Goal: Task Accomplishment & Management: Manage account settings

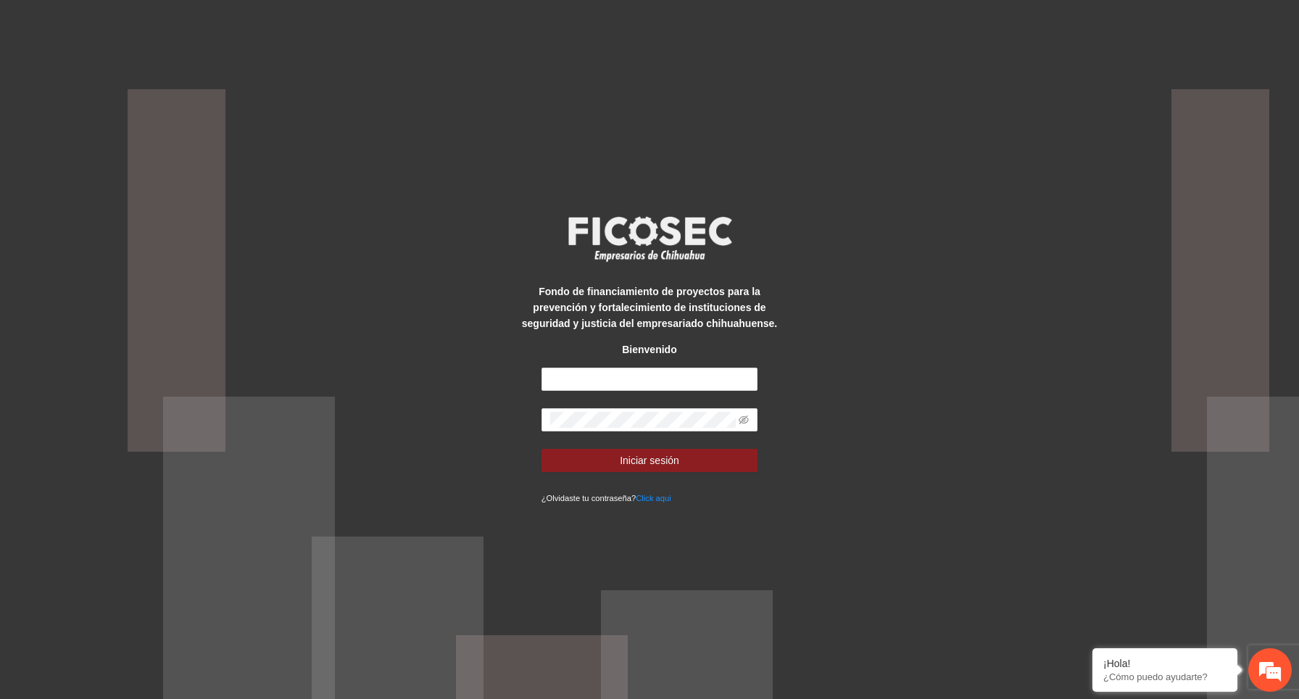
click at [457, 402] on div "Fondo de financiamiento de proyectos para la prevención y fortalecimiento de in…" at bounding box center [649, 349] width 1299 height 699
click at [574, 387] on input "text" at bounding box center [649, 378] width 217 height 23
type input "**********"
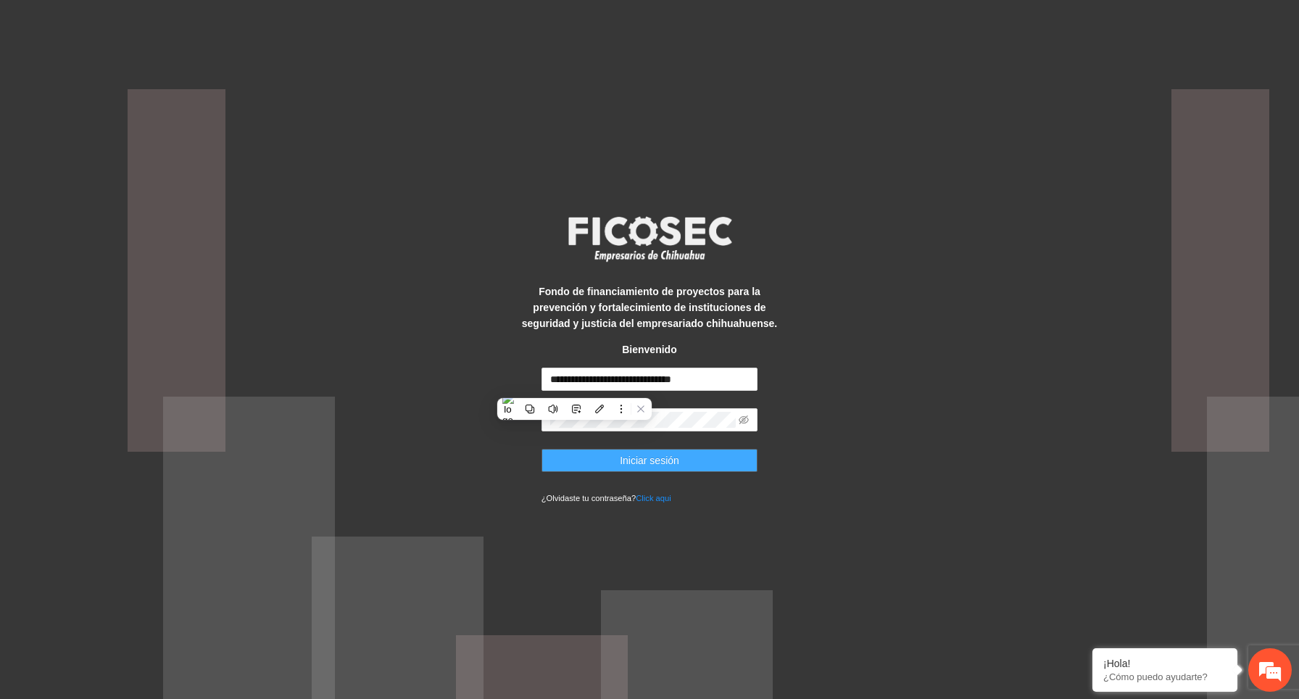
click at [664, 462] on span "Iniciar sesión" at bounding box center [649, 460] width 59 height 16
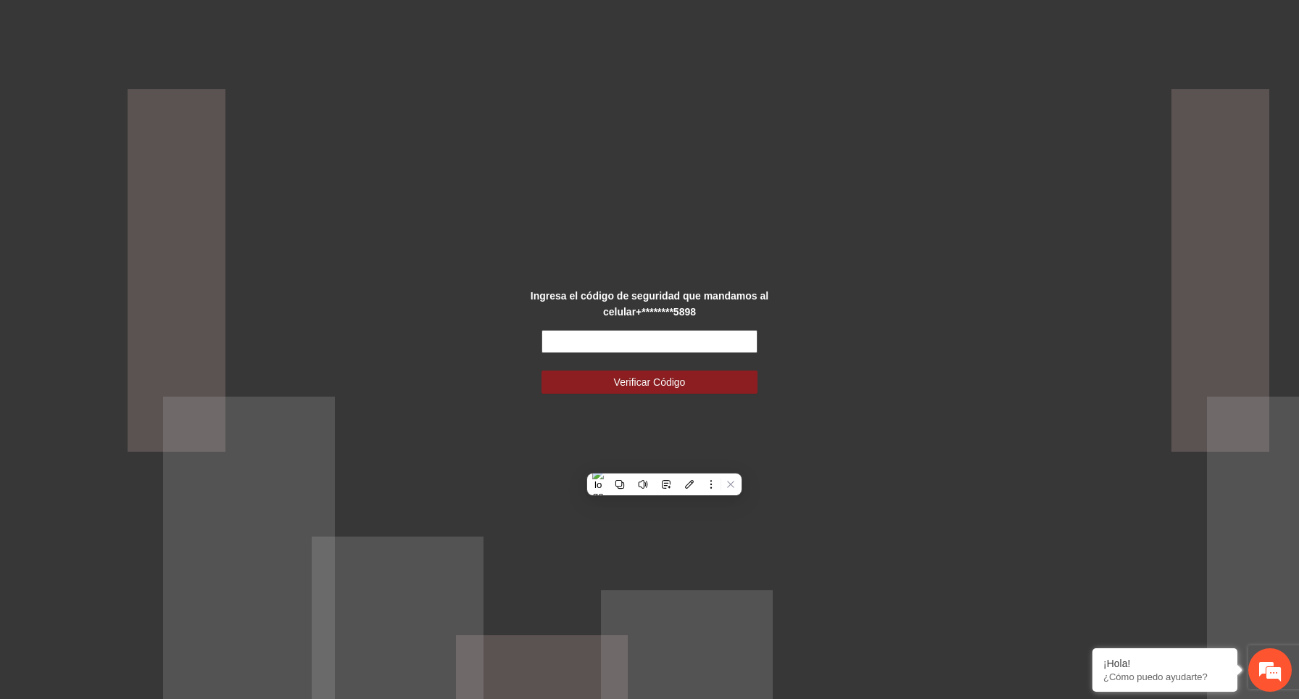
click at [625, 341] on input "text" at bounding box center [649, 341] width 217 height 23
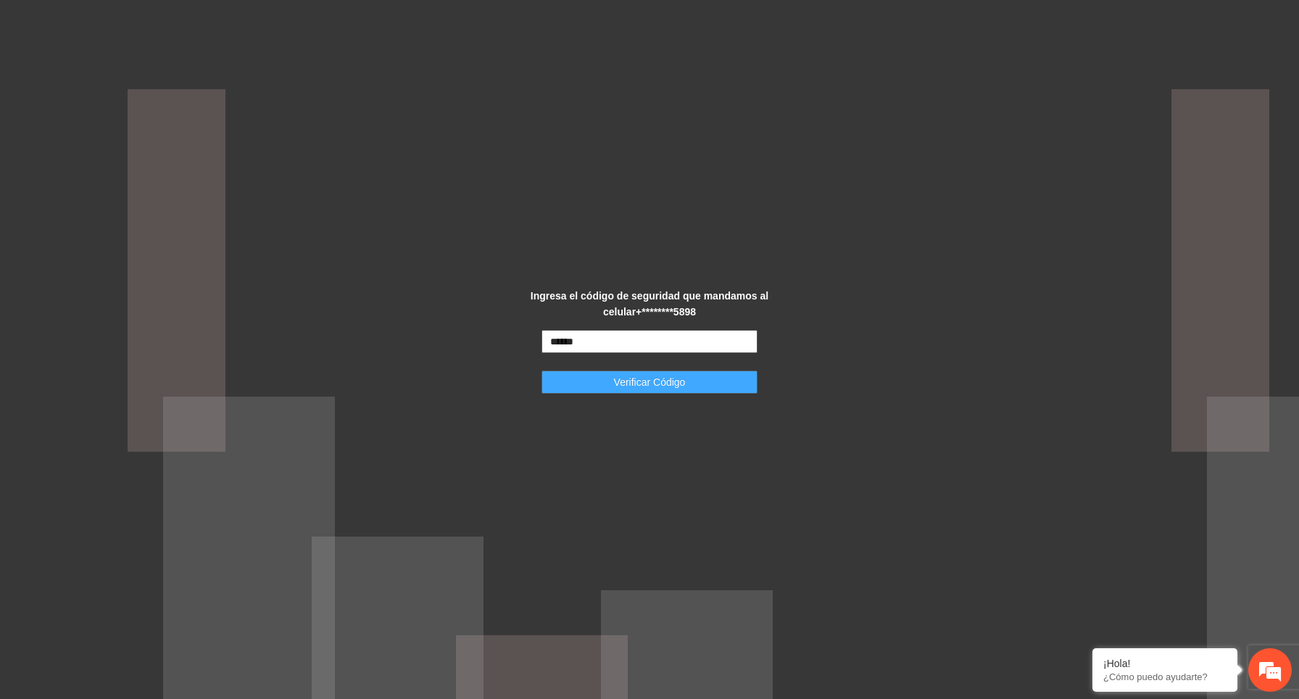
type input "******"
click at [647, 384] on span "Verificar Código" at bounding box center [650, 382] width 72 height 16
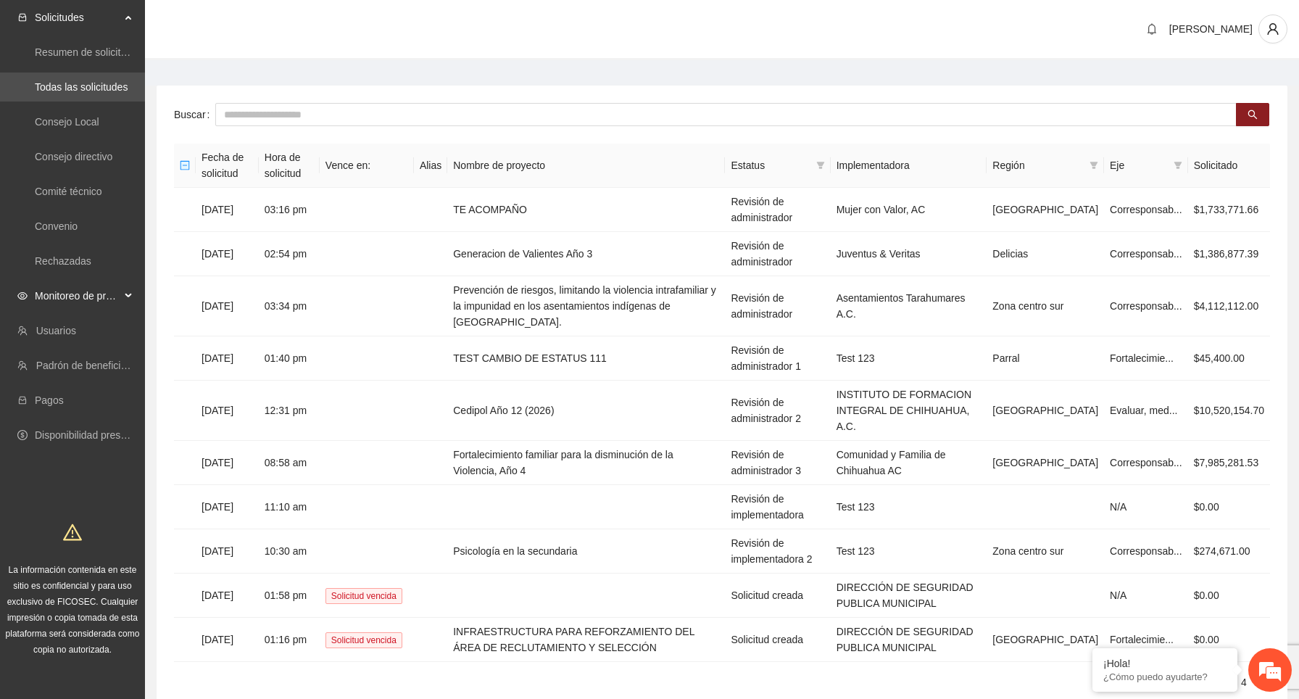
click at [101, 304] on span "Monitoreo de proyectos" at bounding box center [78, 295] width 86 height 29
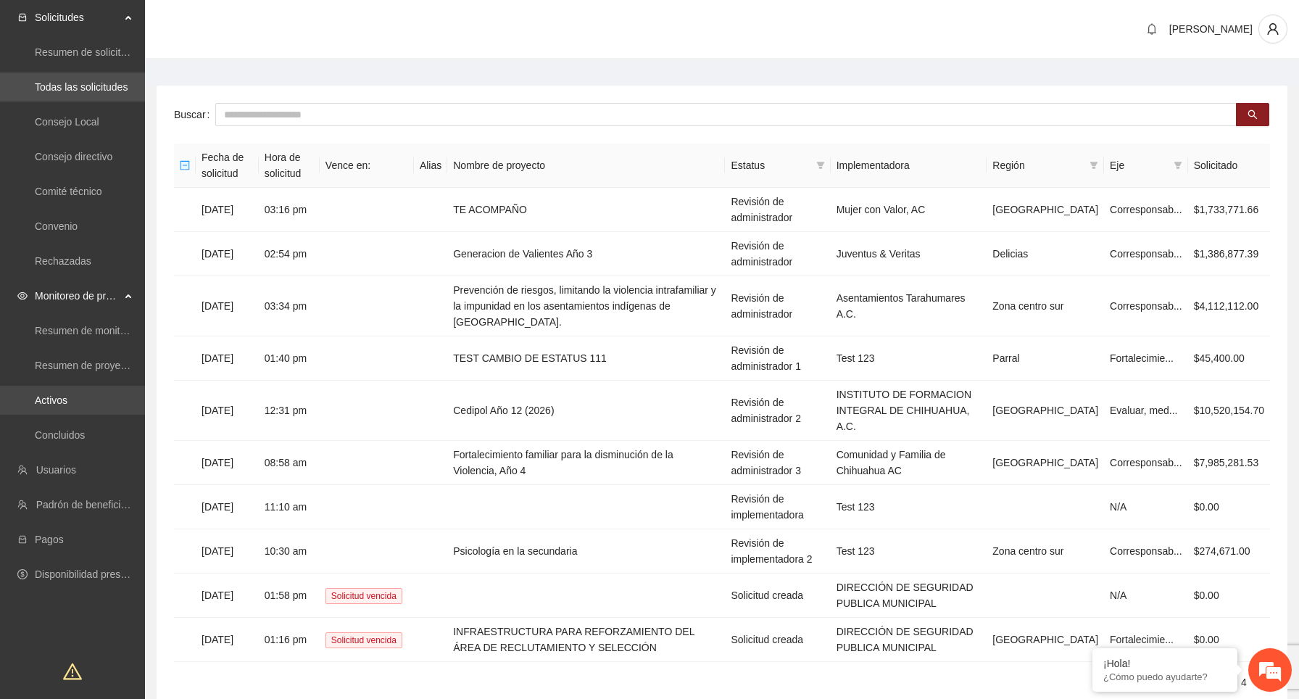
click at [67, 395] on link "Activos" at bounding box center [51, 400] width 33 height 12
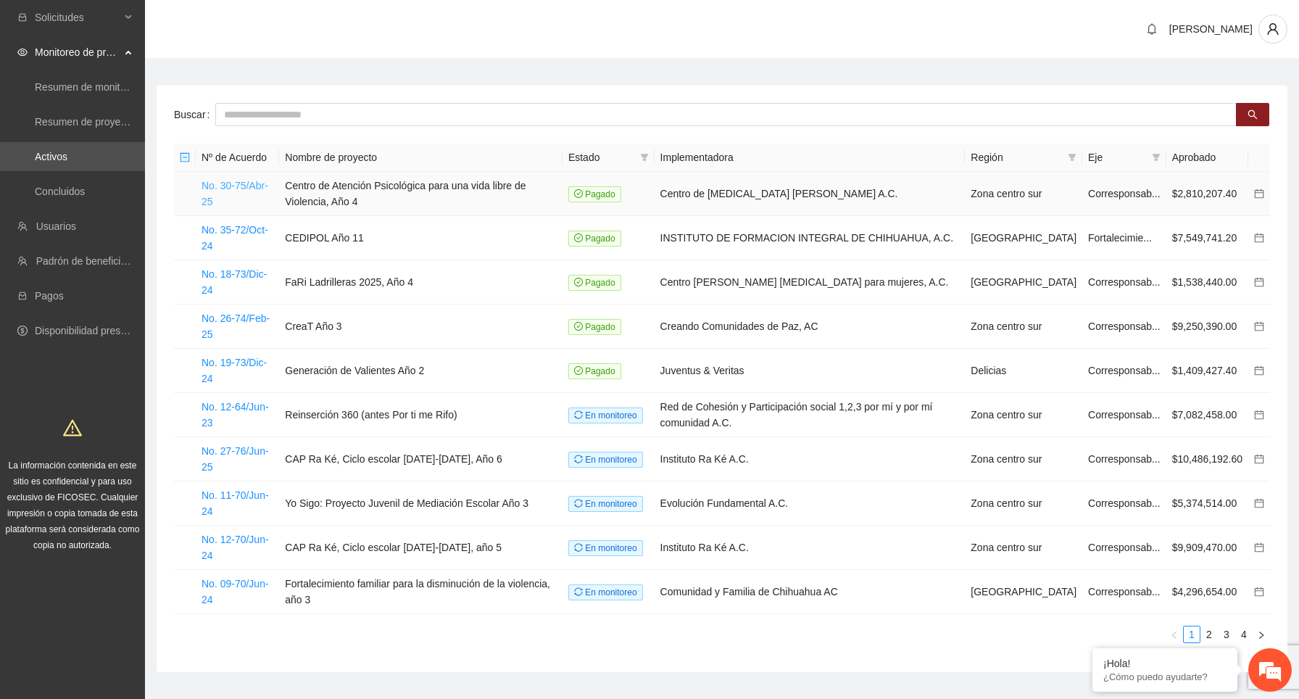
click at [223, 185] on link "No. 30-75/Abr-25" at bounding box center [235, 194] width 67 height 28
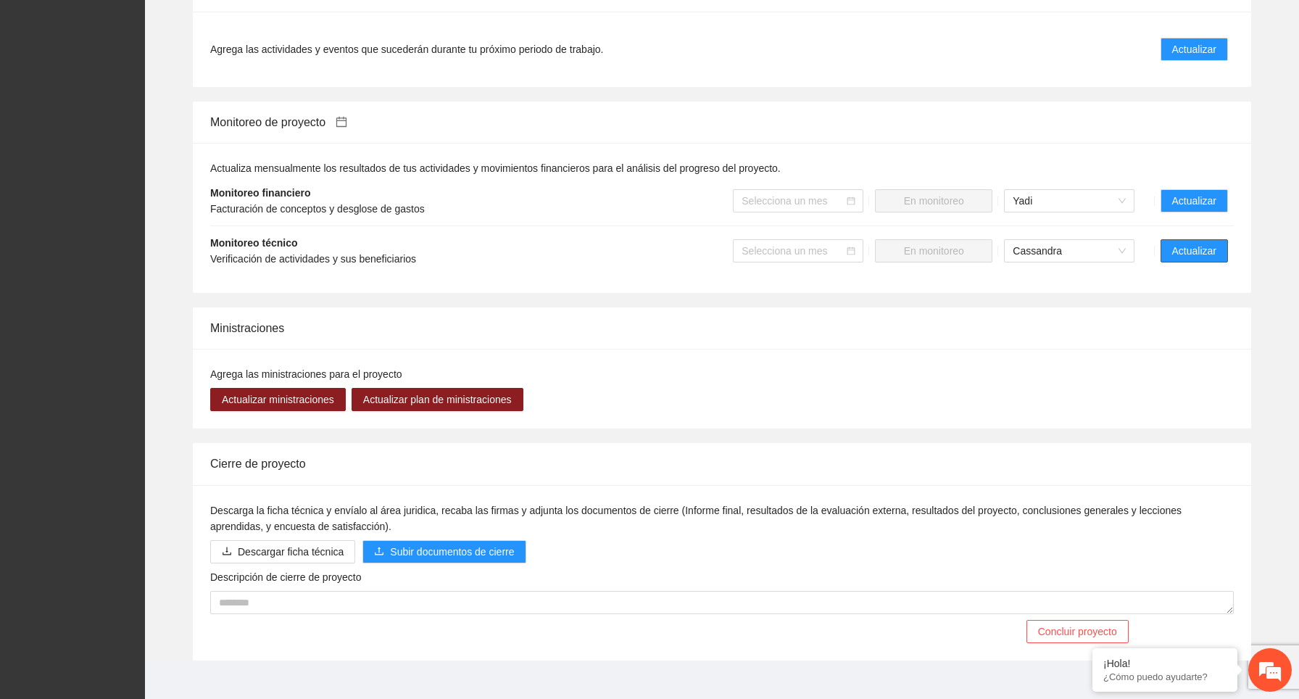
click at [1197, 243] on span "Actualizar" at bounding box center [1194, 251] width 44 height 16
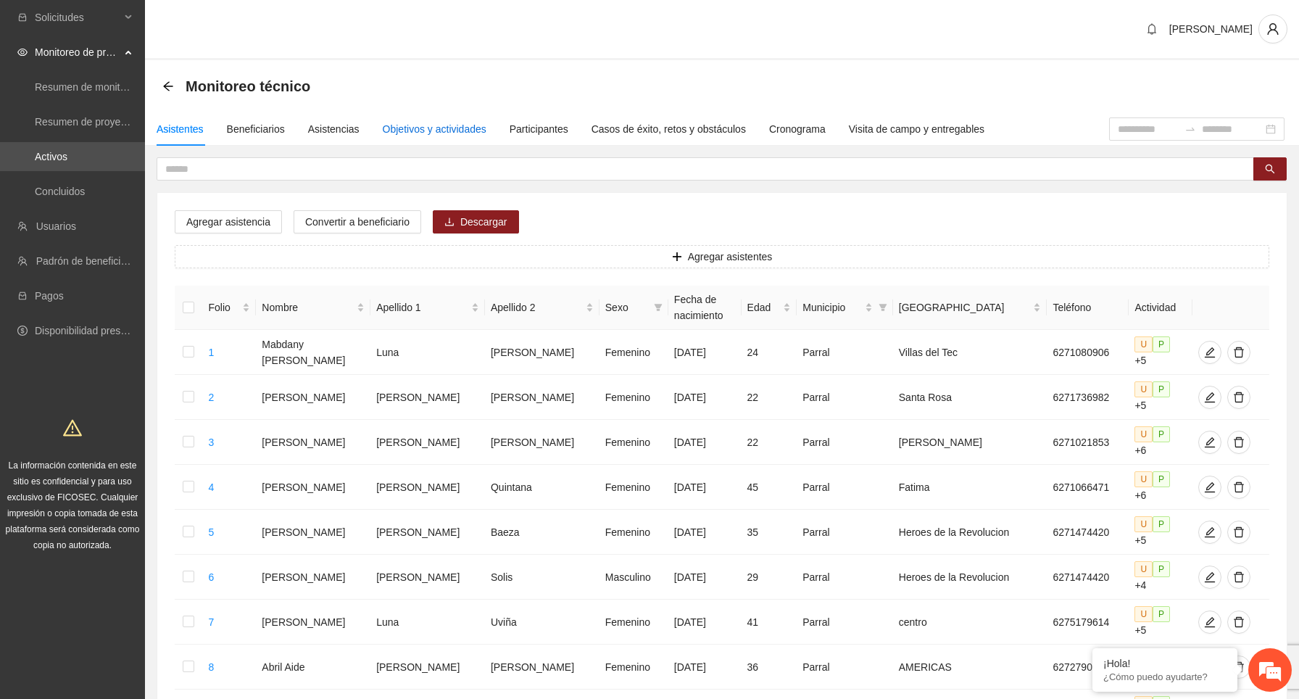
click at [454, 131] on div "Objetivos y actividades" at bounding box center [435, 129] width 104 height 16
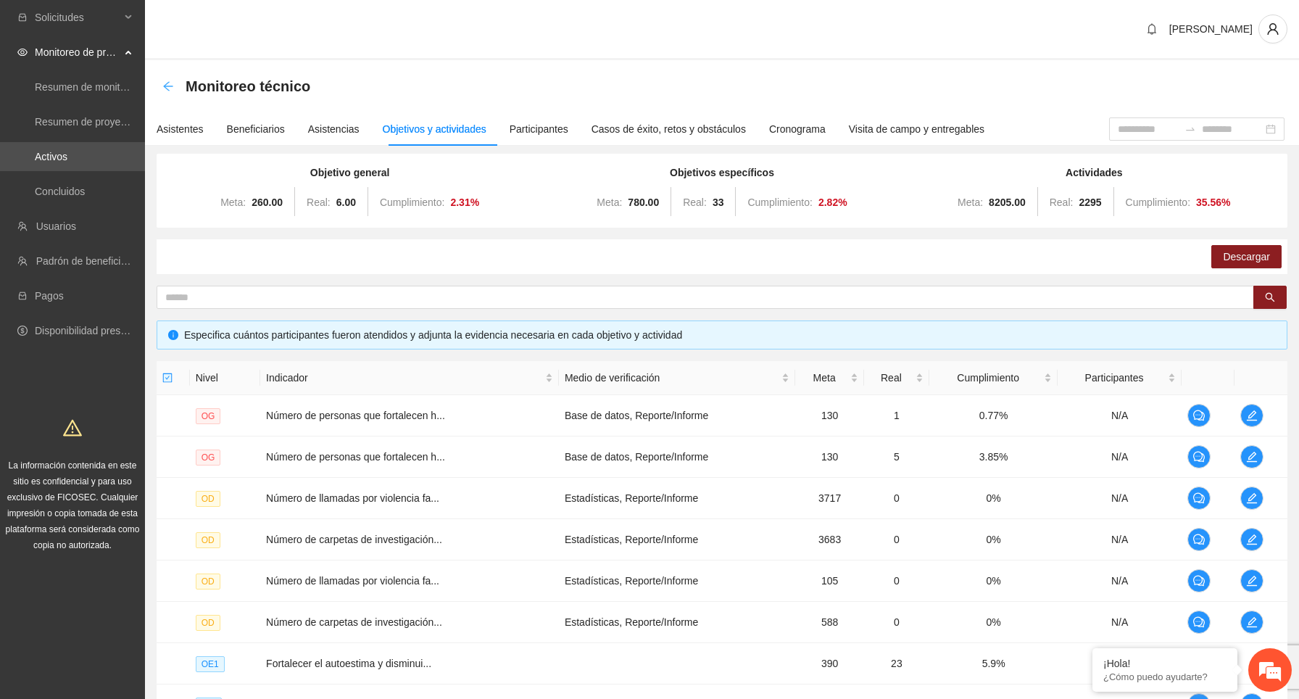
click at [171, 83] on icon "arrow-left" at bounding box center [168, 86] width 12 height 12
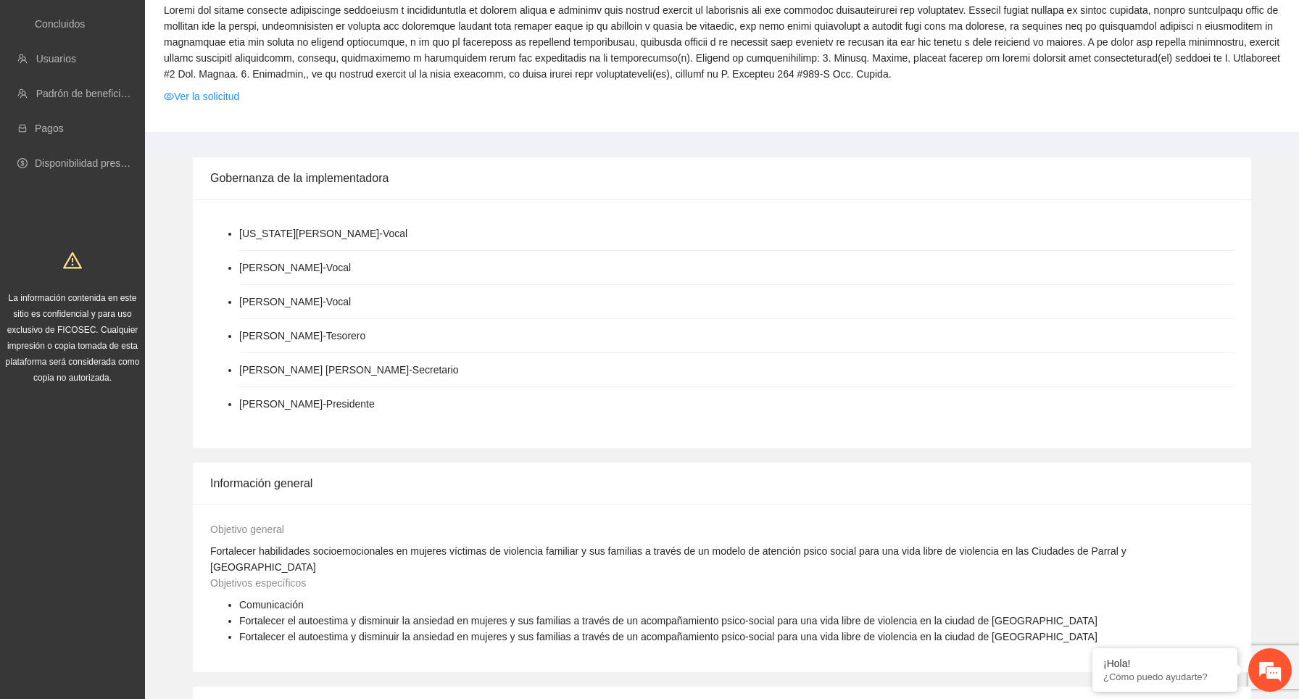
scroll to position [1163, 0]
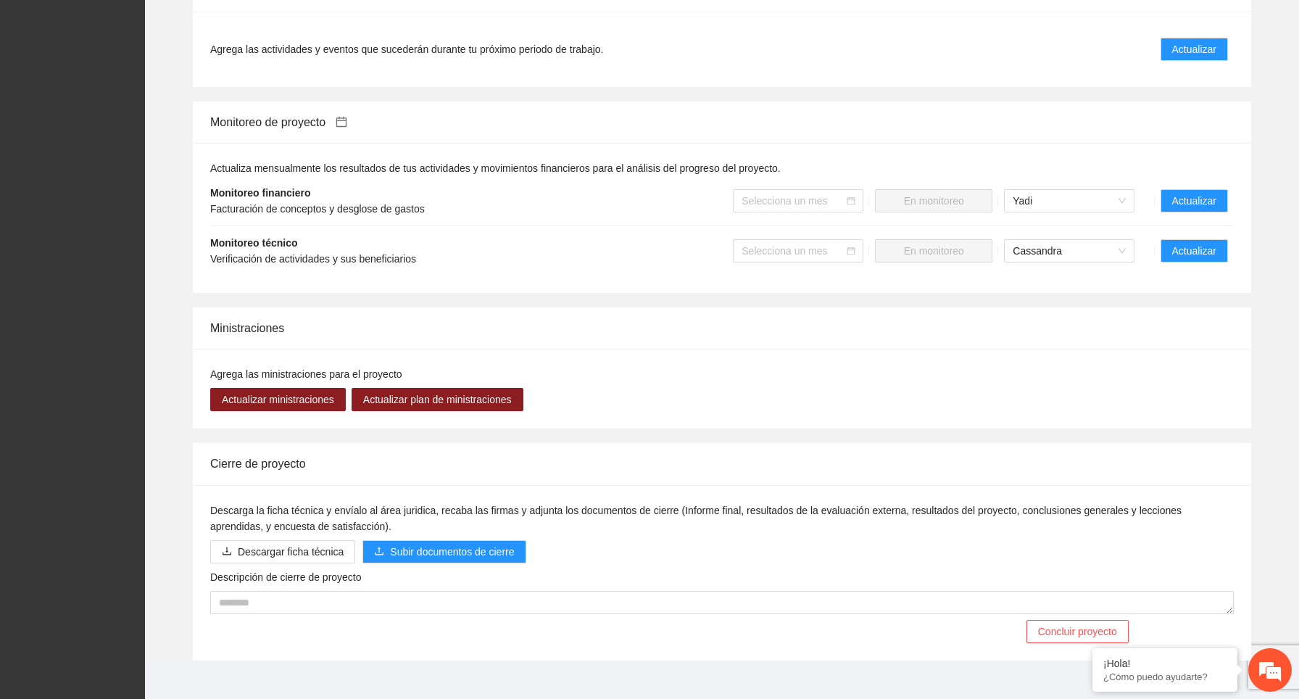
click at [544, 247] on li "Monitoreo técnico Verificación de actividades y sus beneficiarios Selecciona un…" at bounding box center [721, 250] width 1023 height 49
click at [1176, 243] on span "Actualizar" at bounding box center [1194, 251] width 44 height 16
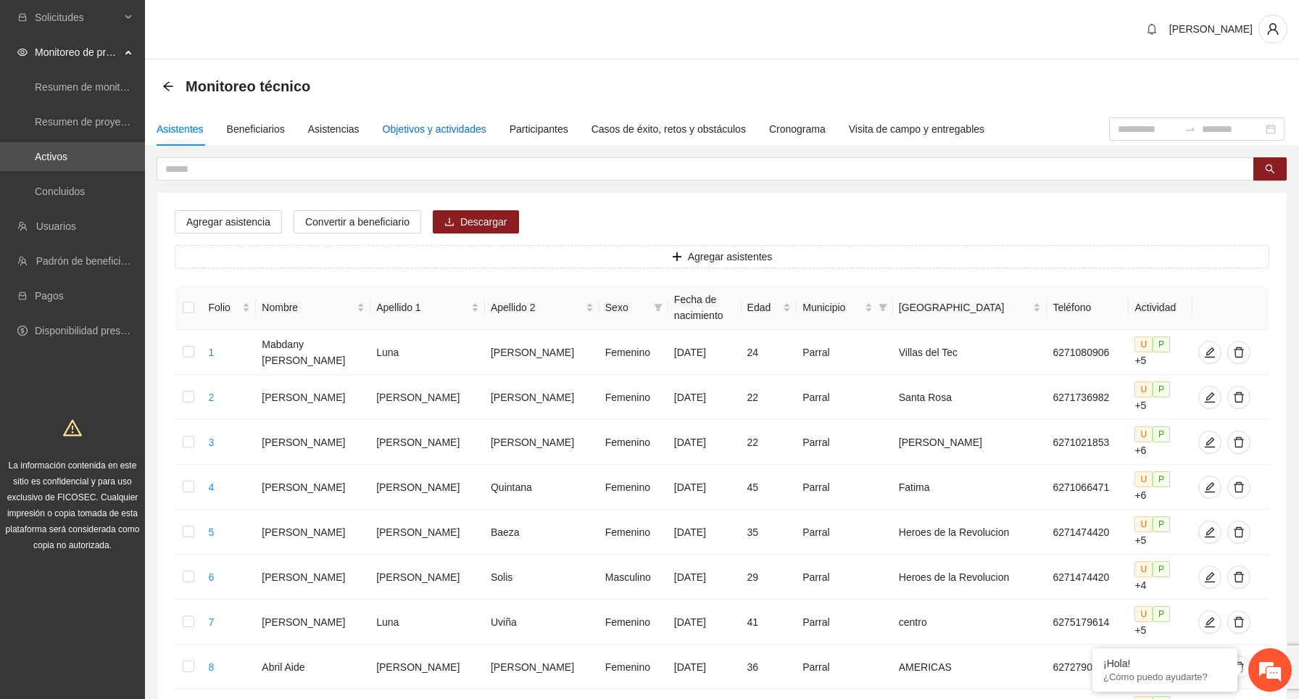
click at [462, 128] on div "Objetivos y actividades" at bounding box center [435, 129] width 104 height 16
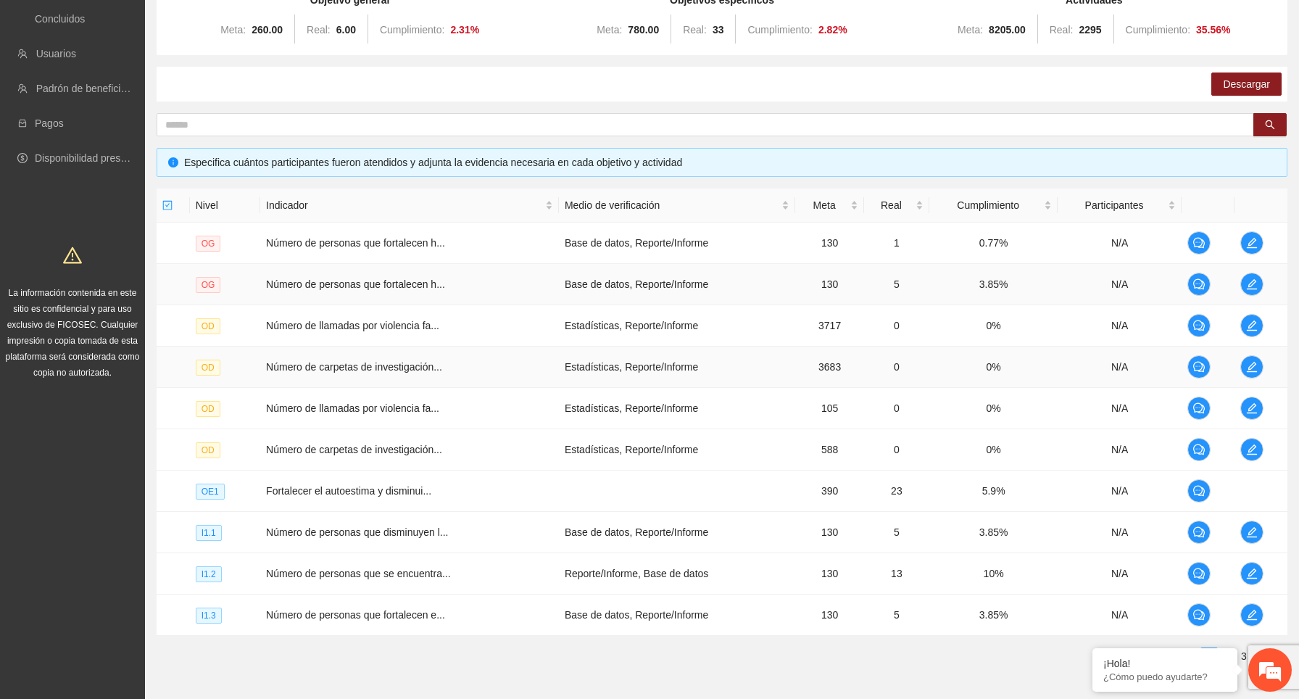
scroll to position [189, 0]
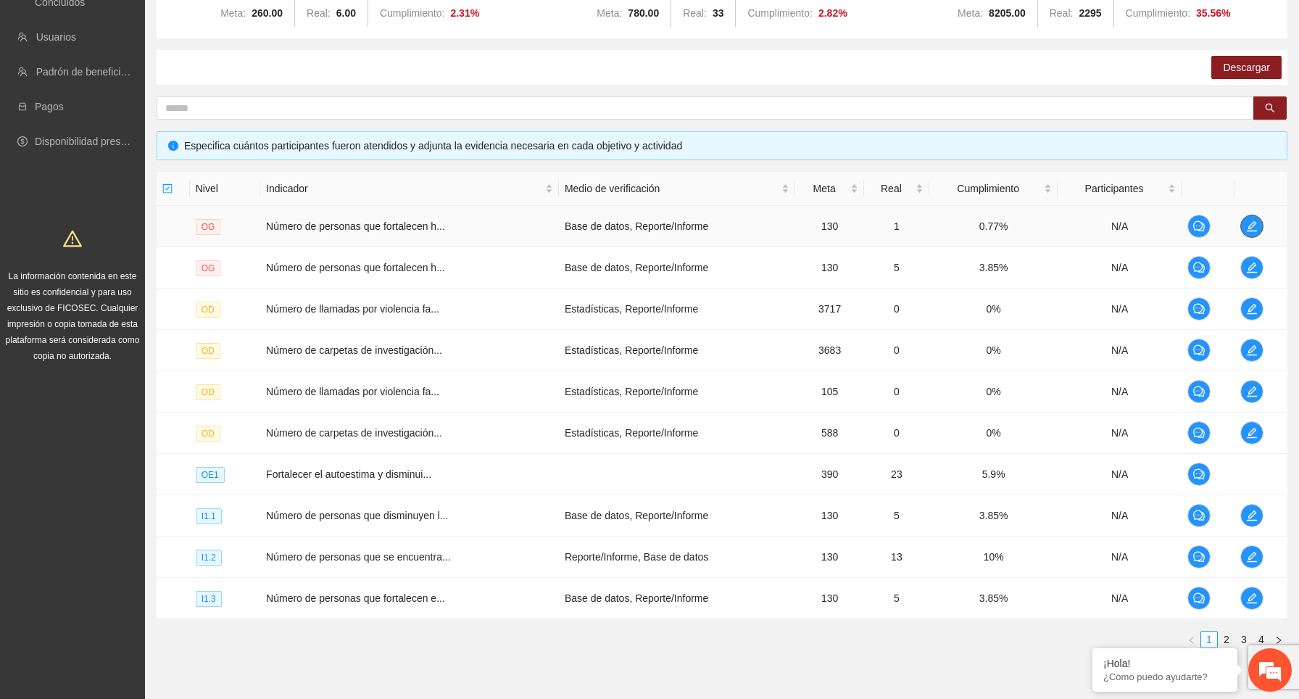
click at [1250, 228] on icon "edit" at bounding box center [1252, 226] width 10 height 10
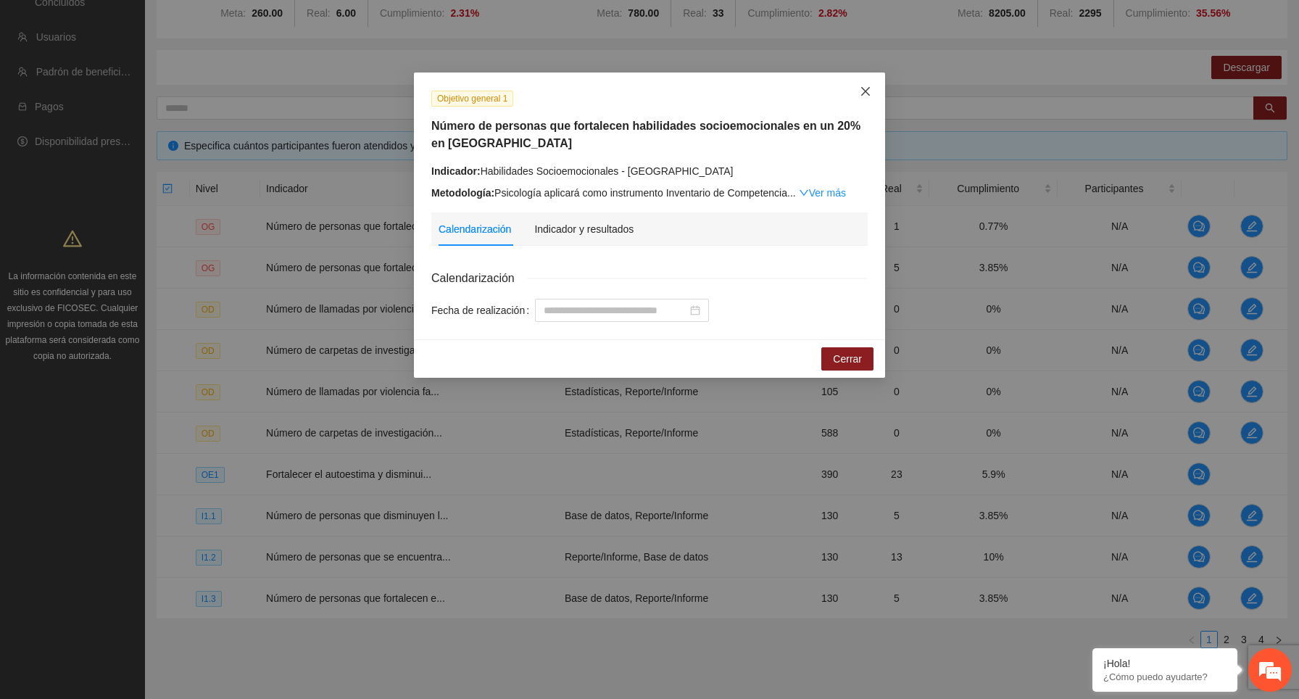
click at [866, 94] on icon "close" at bounding box center [866, 92] width 12 height 12
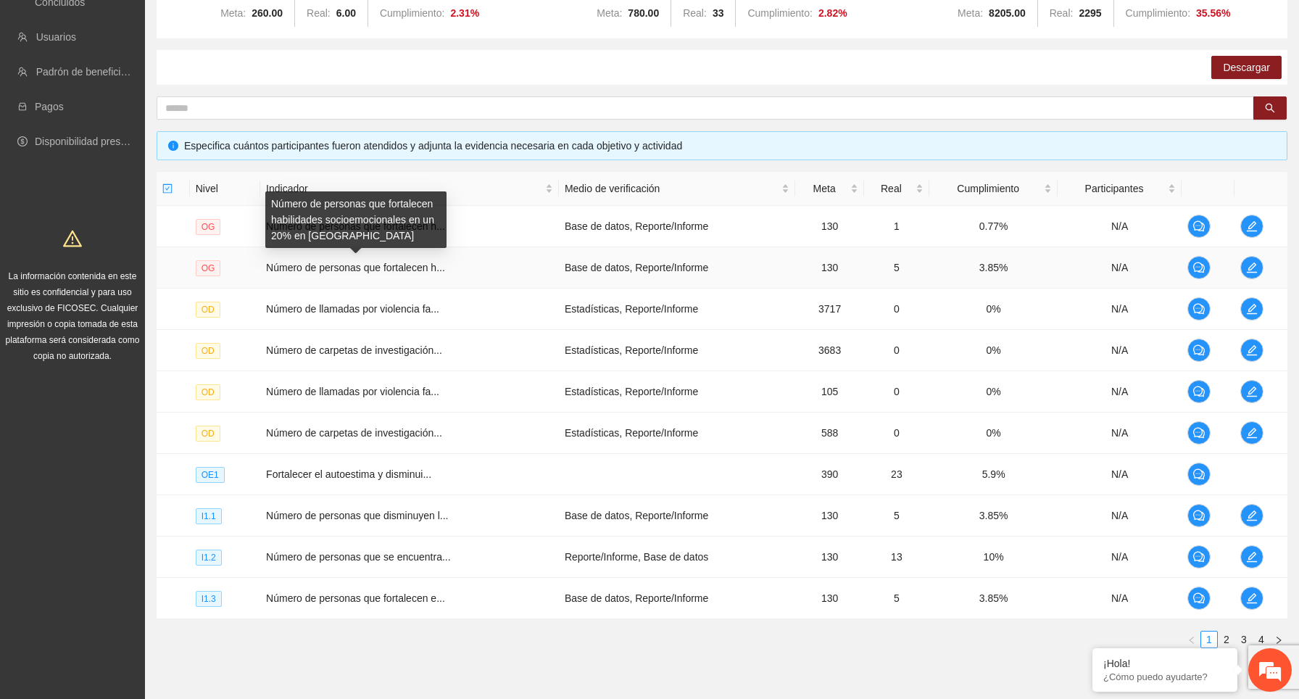
click at [404, 267] on span "Número de personas que fortalecen h..." at bounding box center [355, 268] width 179 height 12
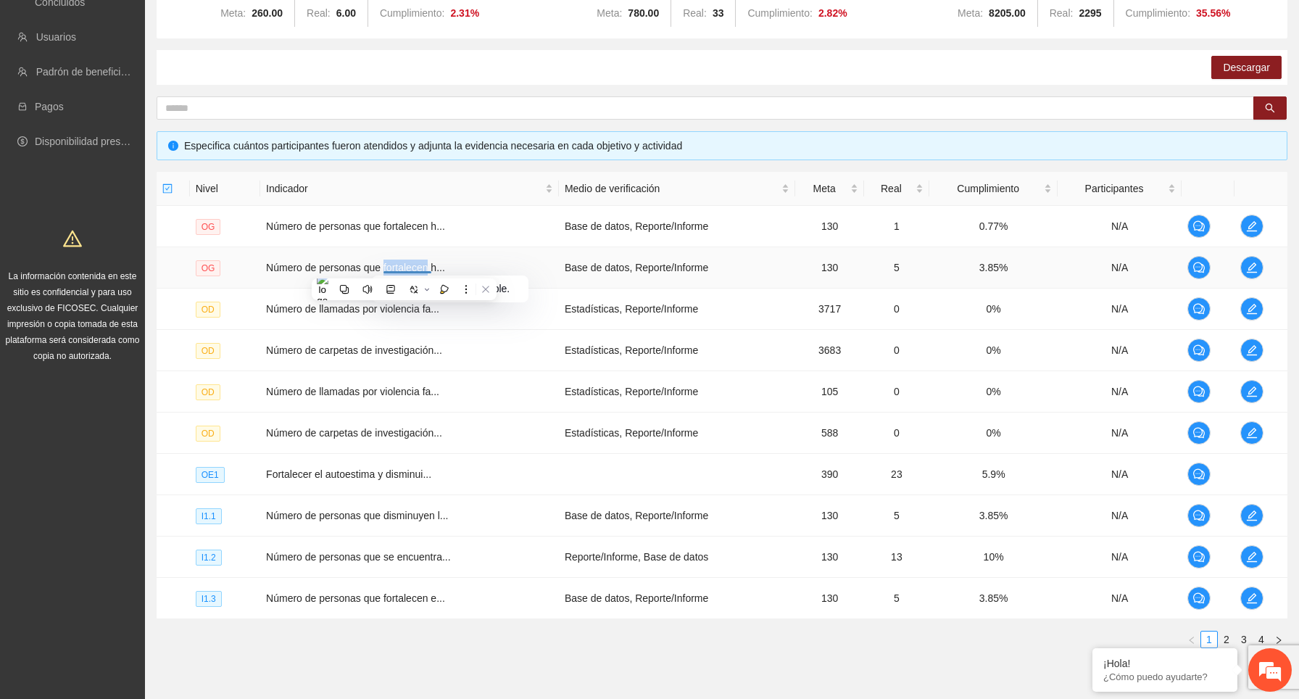
click at [462, 247] on td "Número de personas que fortalecen h..." at bounding box center [409, 267] width 299 height 41
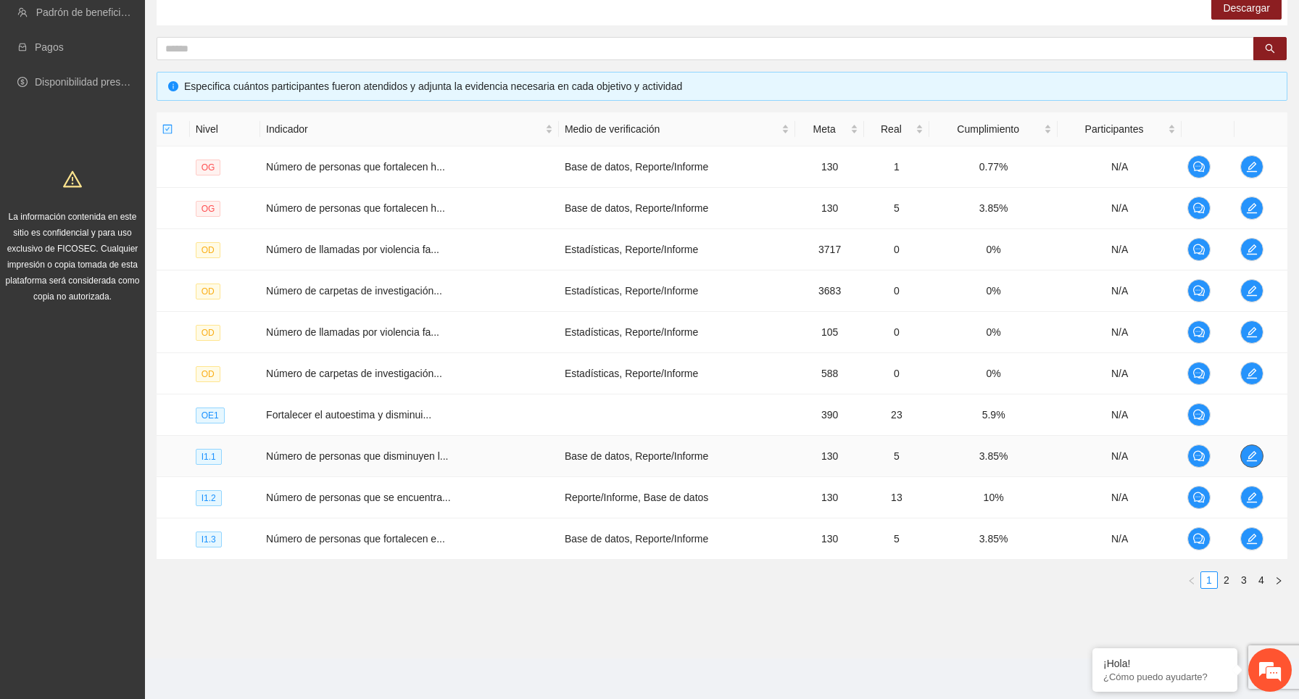
click at [1253, 453] on icon "edit" at bounding box center [1252, 456] width 10 height 10
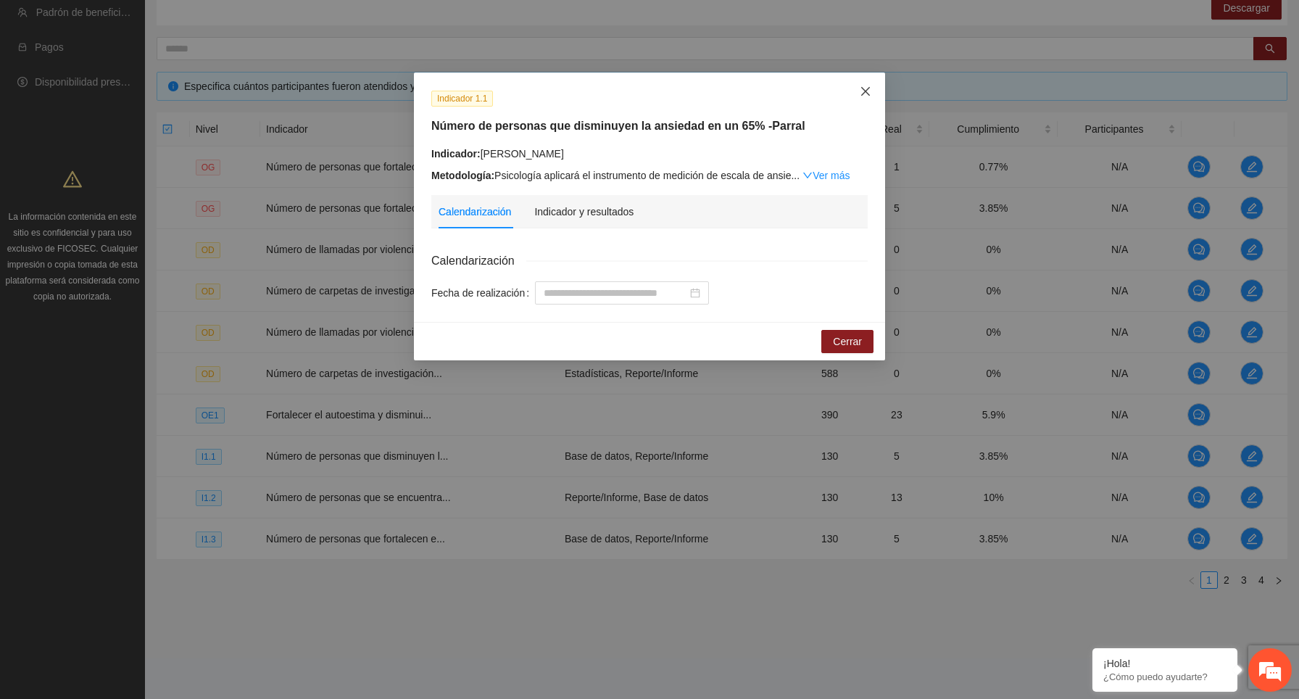
click at [863, 94] on icon "close" at bounding box center [865, 91] width 9 height 9
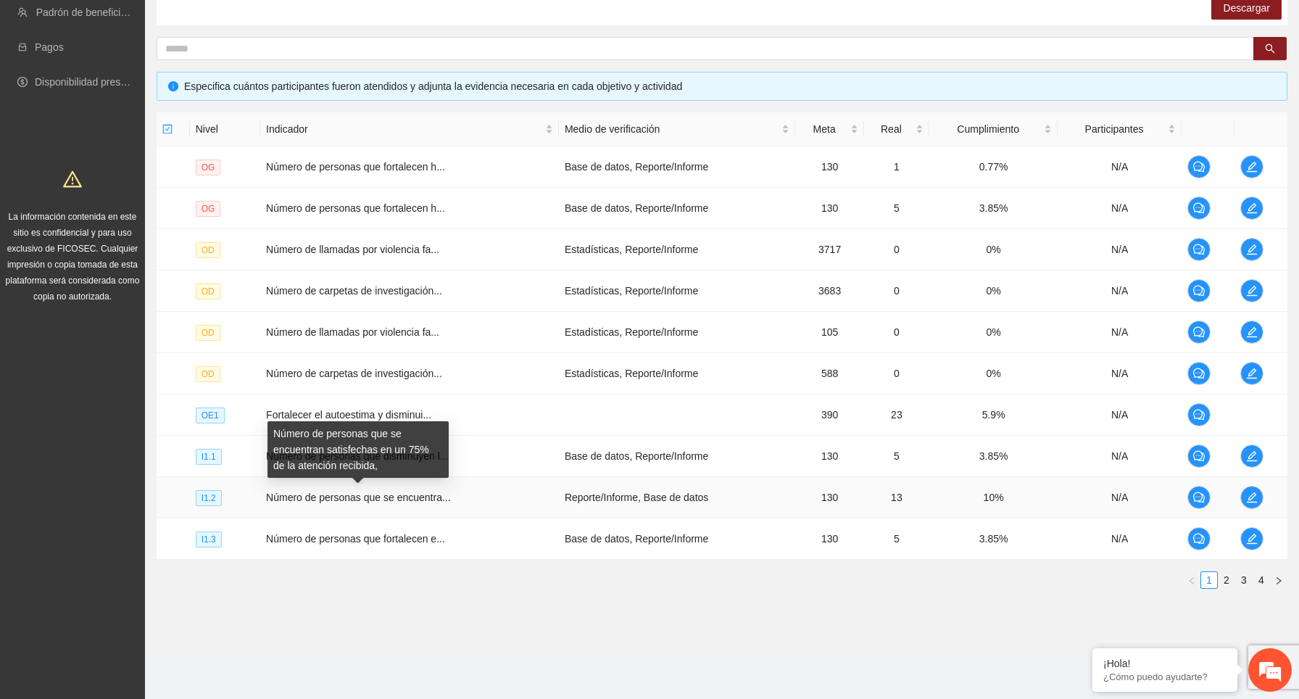
click at [372, 498] on span "Número de personas que se encuentra..." at bounding box center [358, 497] width 185 height 12
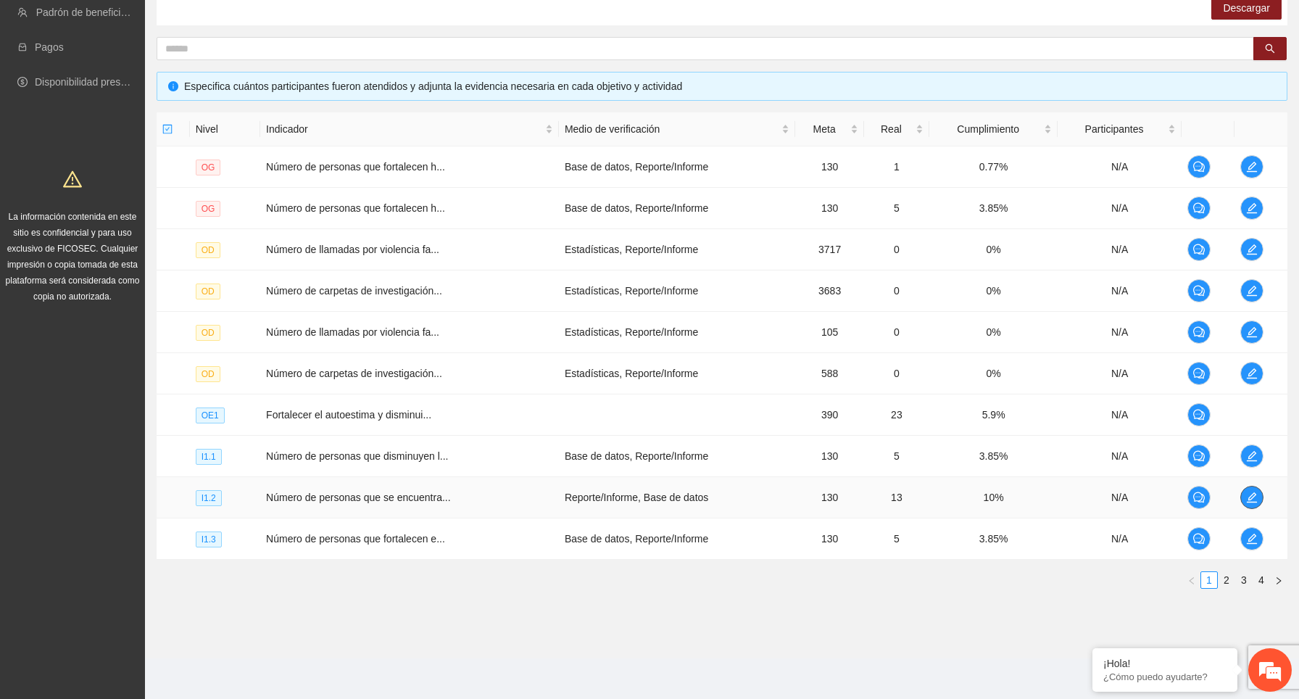
click at [1254, 499] on icon "edit" at bounding box center [1252, 497] width 12 height 12
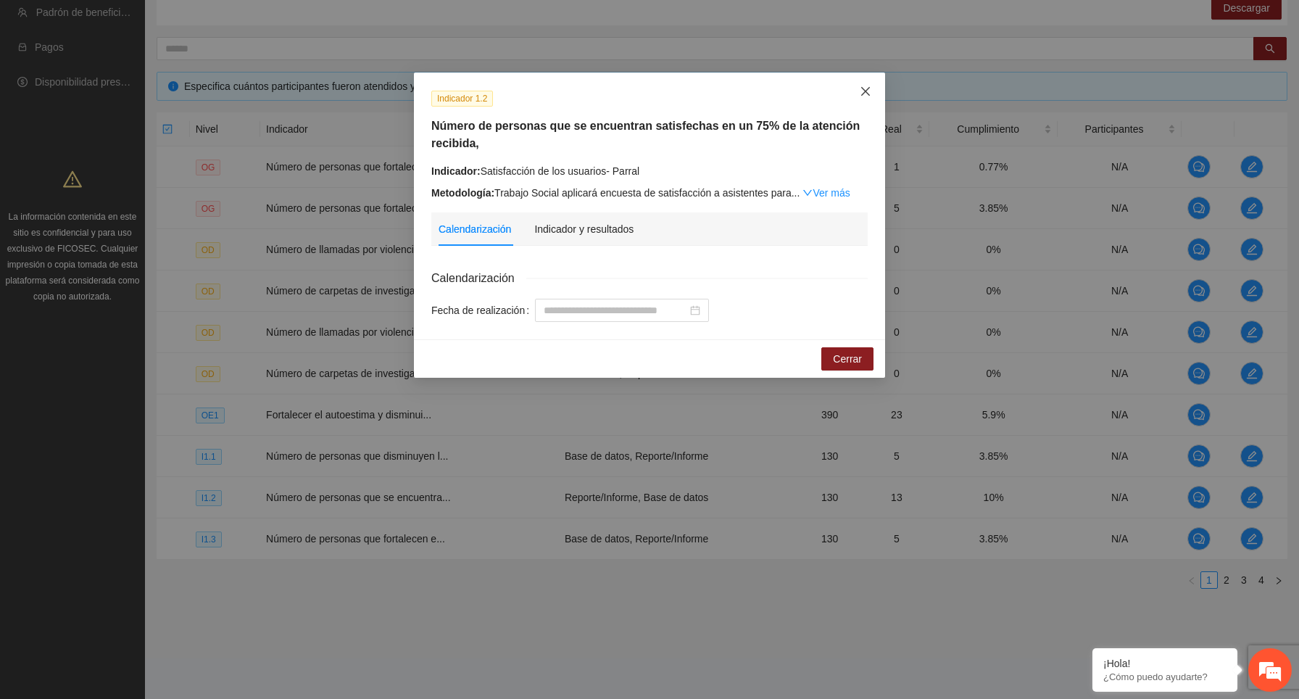
click at [867, 94] on icon "close" at bounding box center [866, 92] width 12 height 12
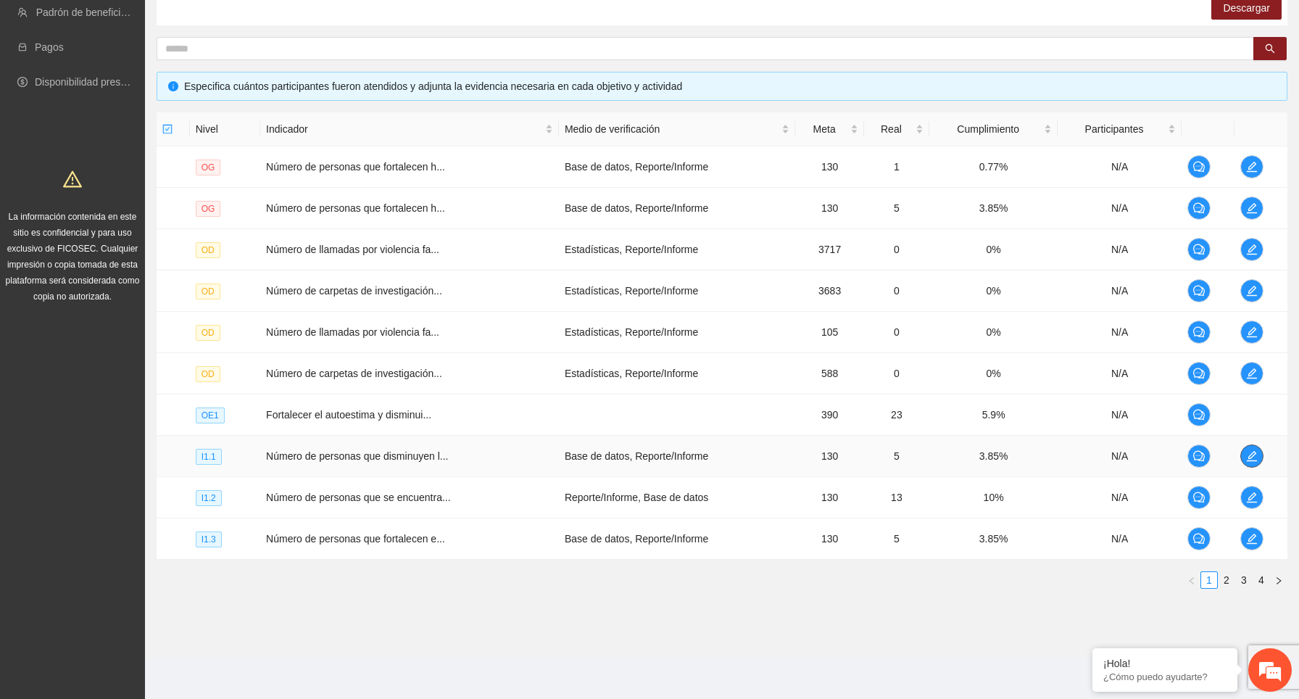
click at [1261, 459] on span "edit" at bounding box center [1252, 456] width 22 height 12
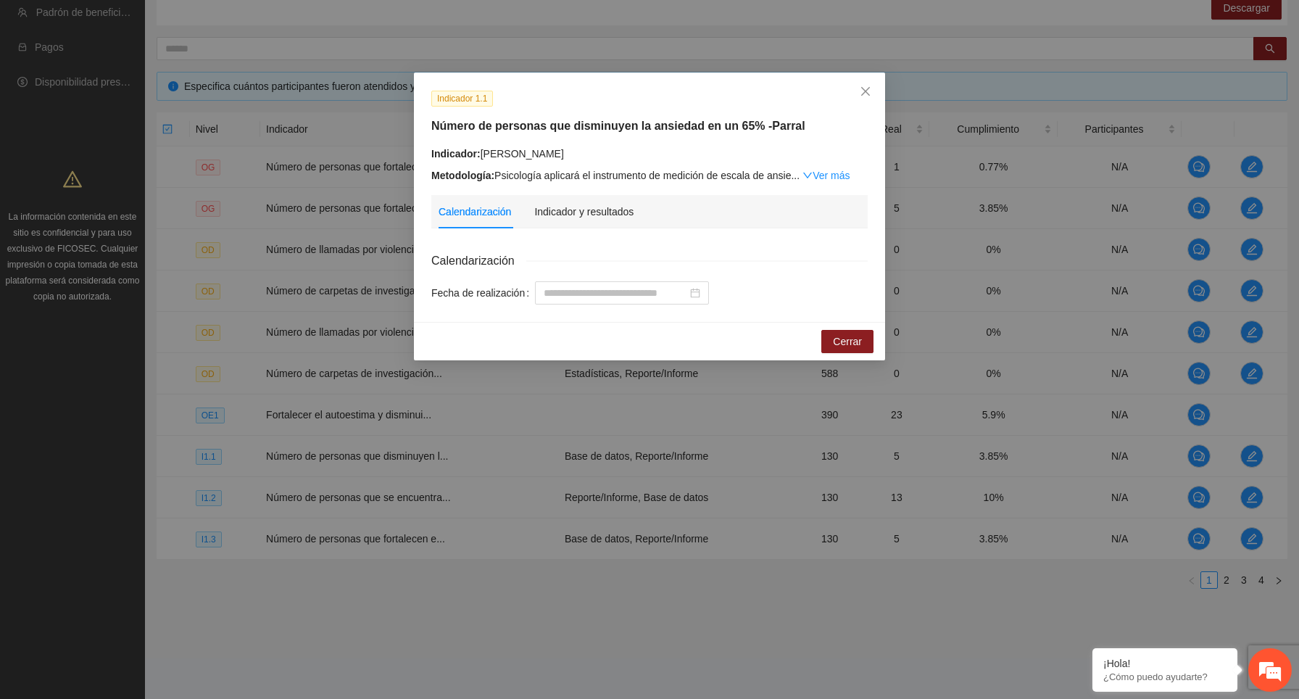
drag, startPoint x: 595, startPoint y: 151, endPoint x: 431, endPoint y: 149, distance: 164.5
click at [431, 149] on div "Indicador: [PERSON_NAME]" at bounding box center [649, 154] width 436 height 16
click at [663, 128] on h5 "Número de personas que disminuyen la ansiedad en un 65% -Parral" at bounding box center [649, 125] width 436 height 17
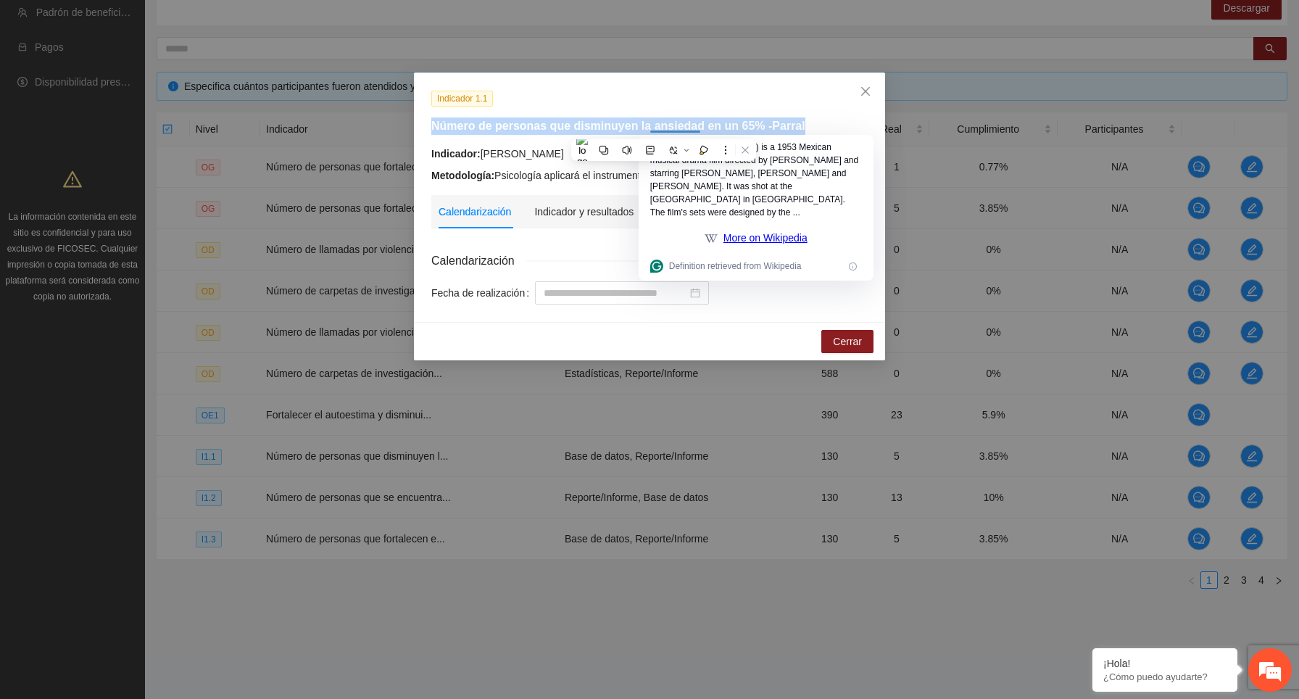
click at [694, 128] on h5 "Número de personas que disminuyen la ansiedad en un 65% -Parral" at bounding box center [649, 125] width 436 height 17
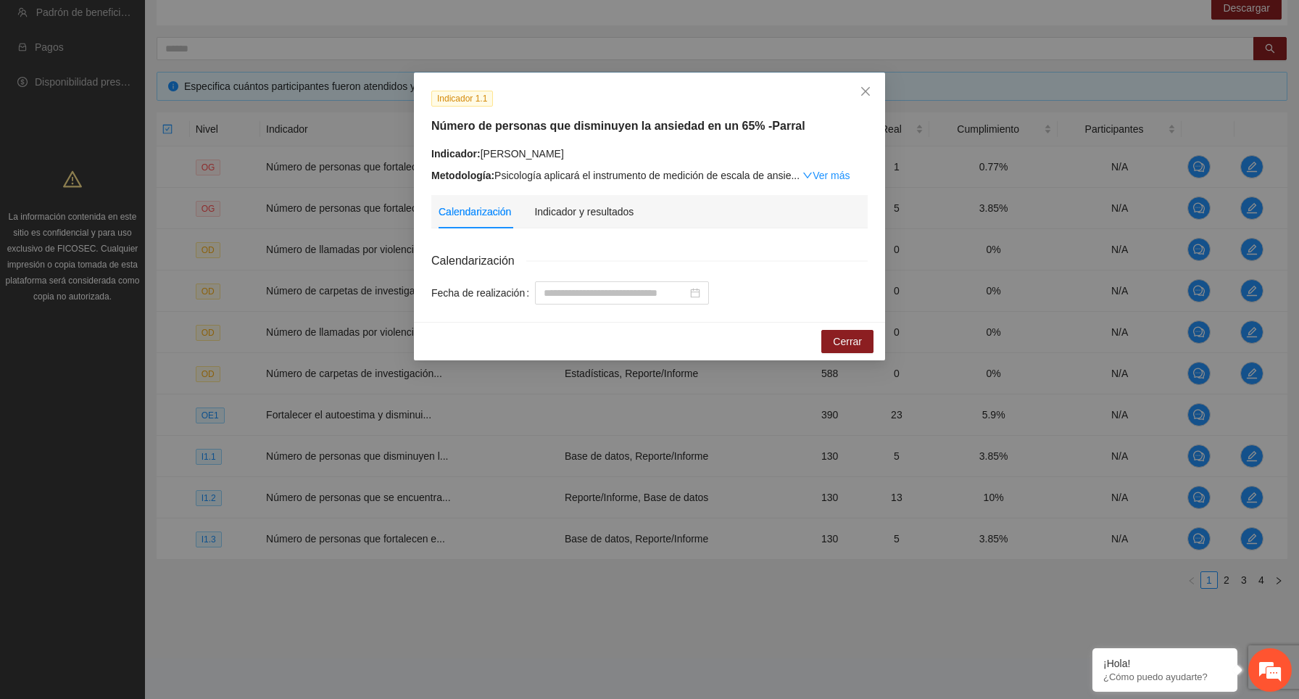
click at [694, 128] on h5 "Número de personas que disminuyen la ansiedad en un 65% -Parral" at bounding box center [649, 125] width 436 height 17
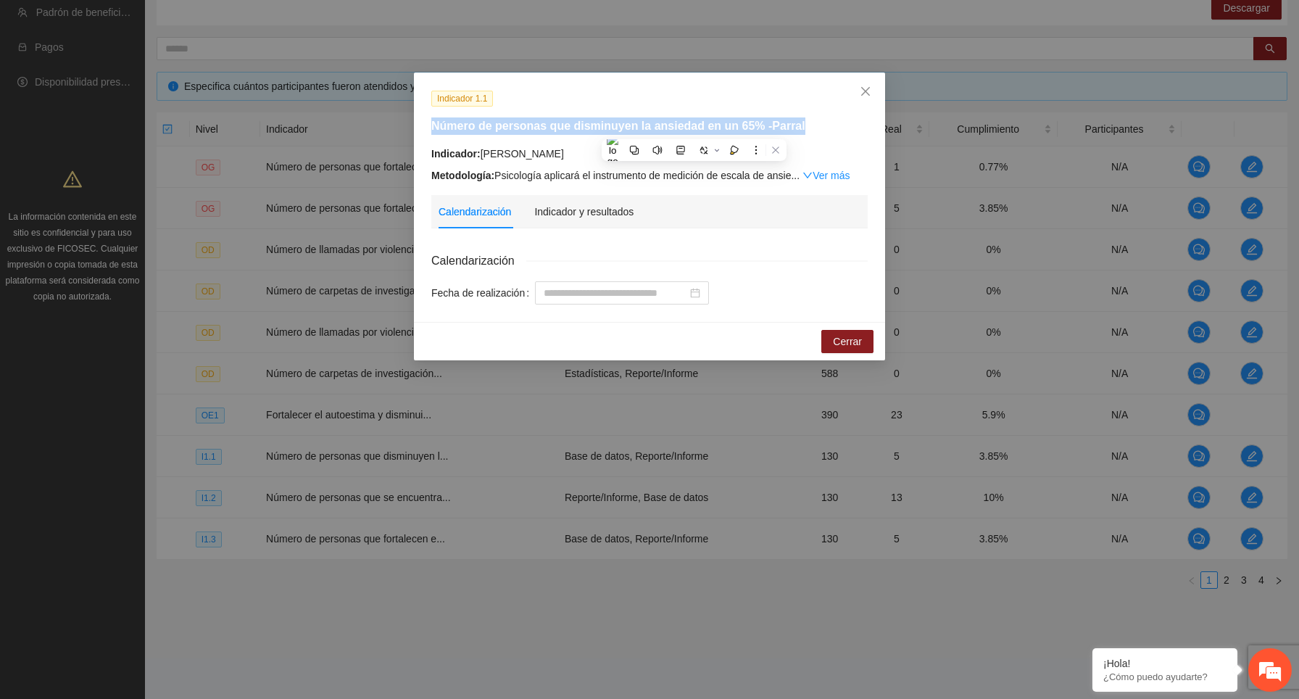
click at [694, 128] on h5 "Número de personas que disminuyen la ansiedad en un 65% -Parral" at bounding box center [649, 125] width 436 height 17
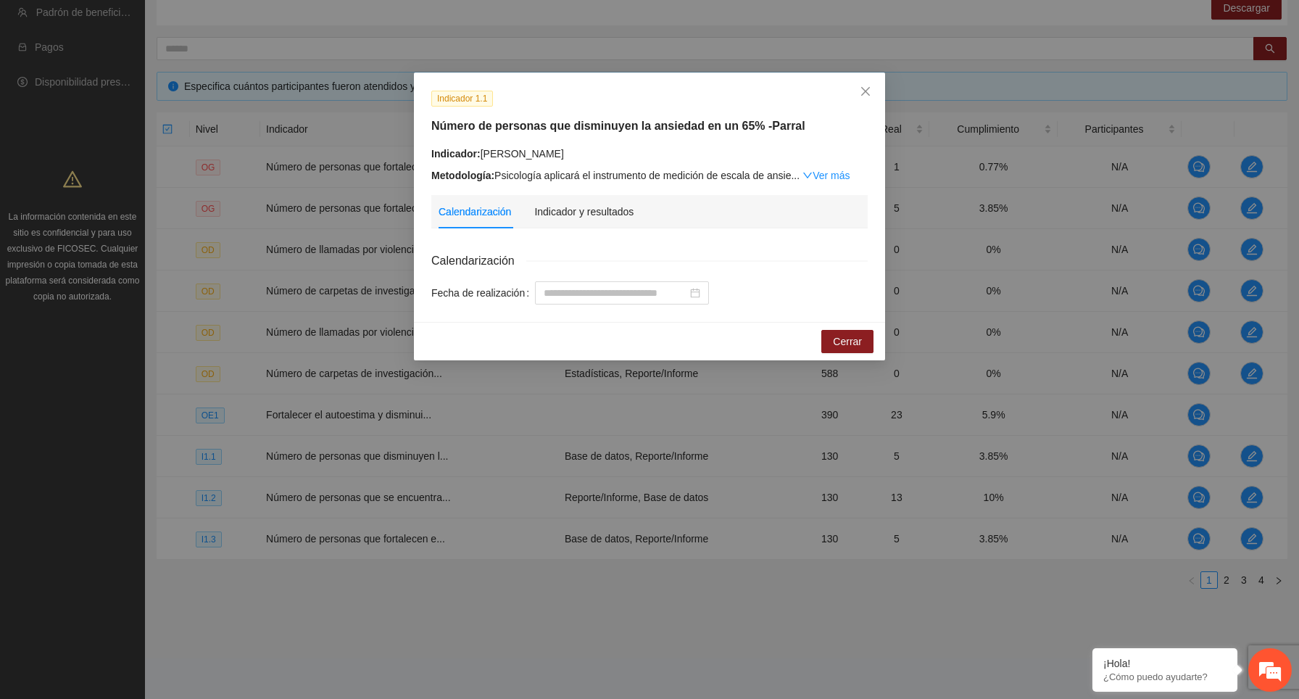
click at [694, 128] on h5 "Número de personas que disminuyen la ansiedad en un 65% -Parral" at bounding box center [649, 125] width 436 height 17
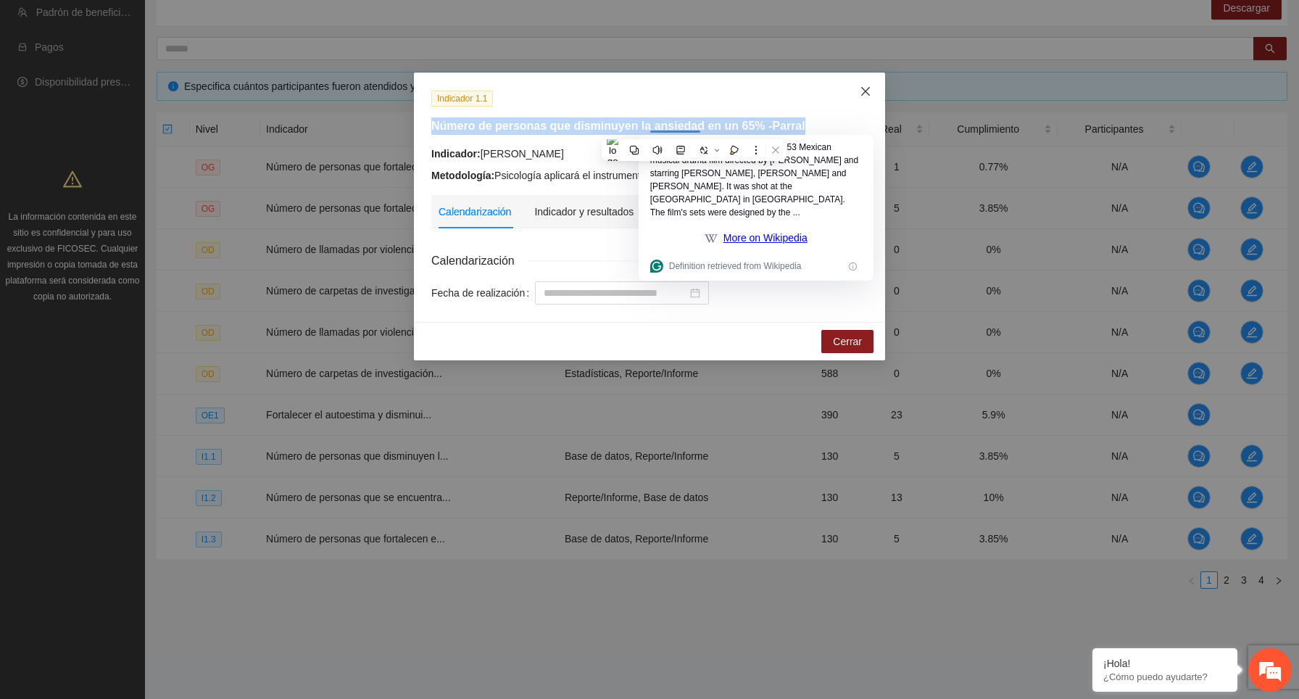
click at [865, 90] on icon "close" at bounding box center [866, 92] width 12 height 12
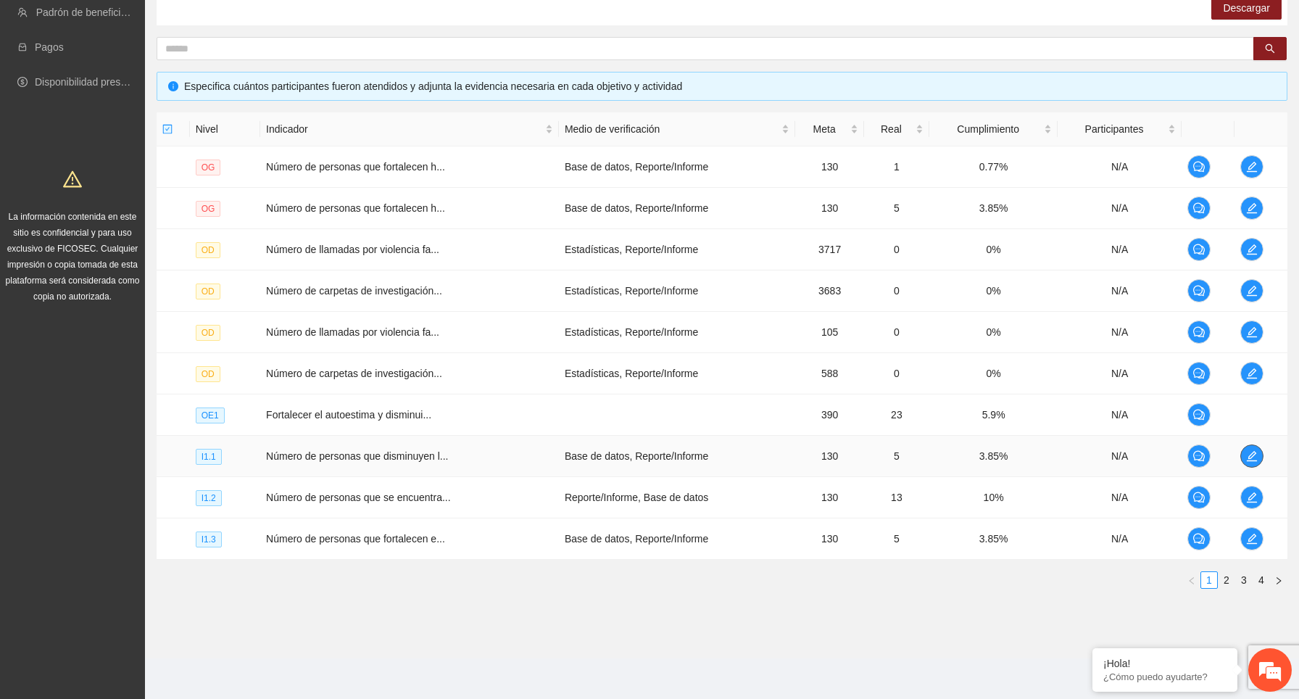
click at [1254, 455] on icon "edit" at bounding box center [1252, 456] width 10 height 10
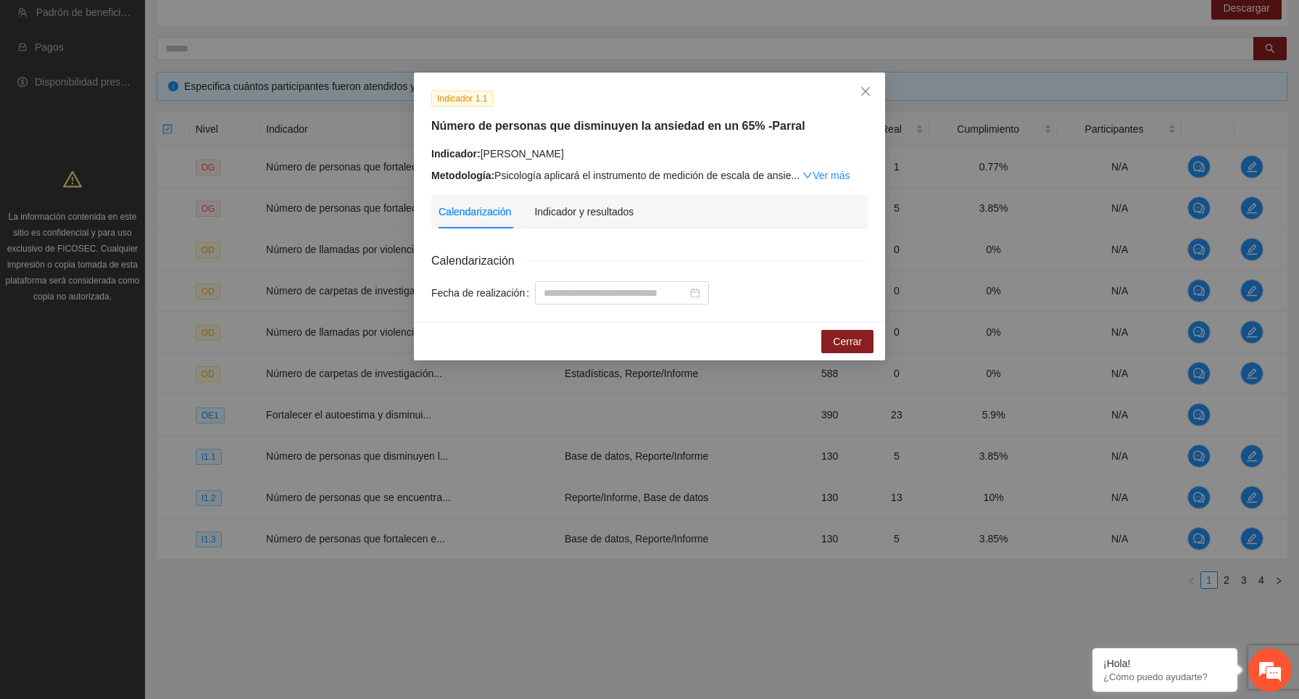
click at [537, 157] on div "Indicador: [PERSON_NAME]" at bounding box center [649, 154] width 436 height 16
click at [537, 157] on div at bounding box center [545, 153] width 28 height 12
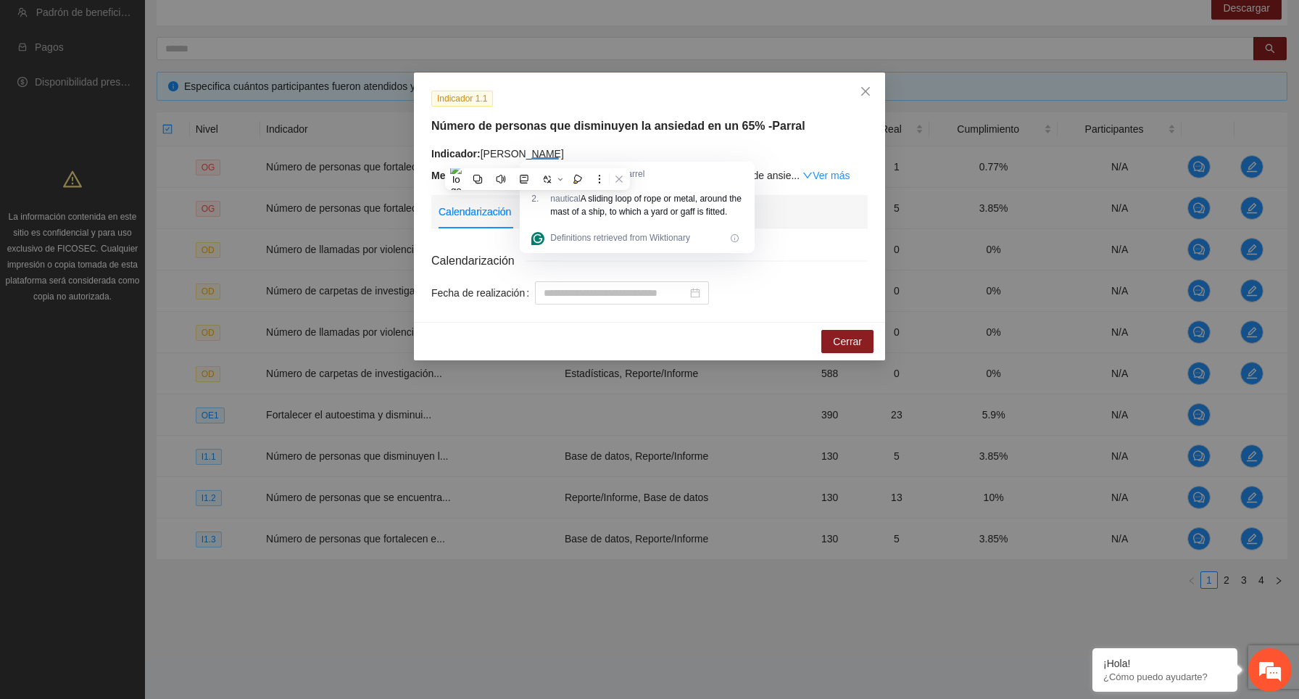
click at [560, 149] on div "Indicador: [PERSON_NAME]" at bounding box center [649, 154] width 436 height 16
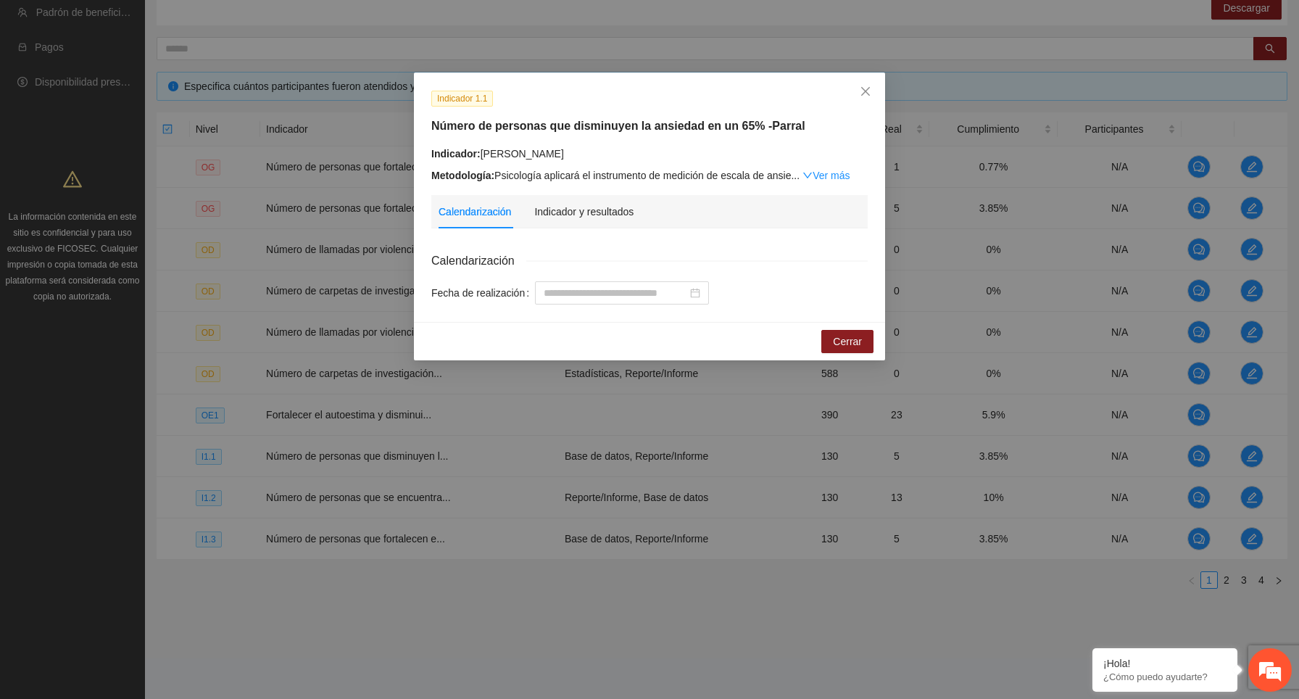
click at [560, 149] on div "Indicador: [PERSON_NAME]" at bounding box center [649, 154] width 436 height 16
click at [644, 128] on h5 "Número de personas que disminuyen la ansiedad en un 65% -Parral" at bounding box center [649, 125] width 436 height 17
click at [855, 336] on span "Cerrar" at bounding box center [847, 341] width 29 height 16
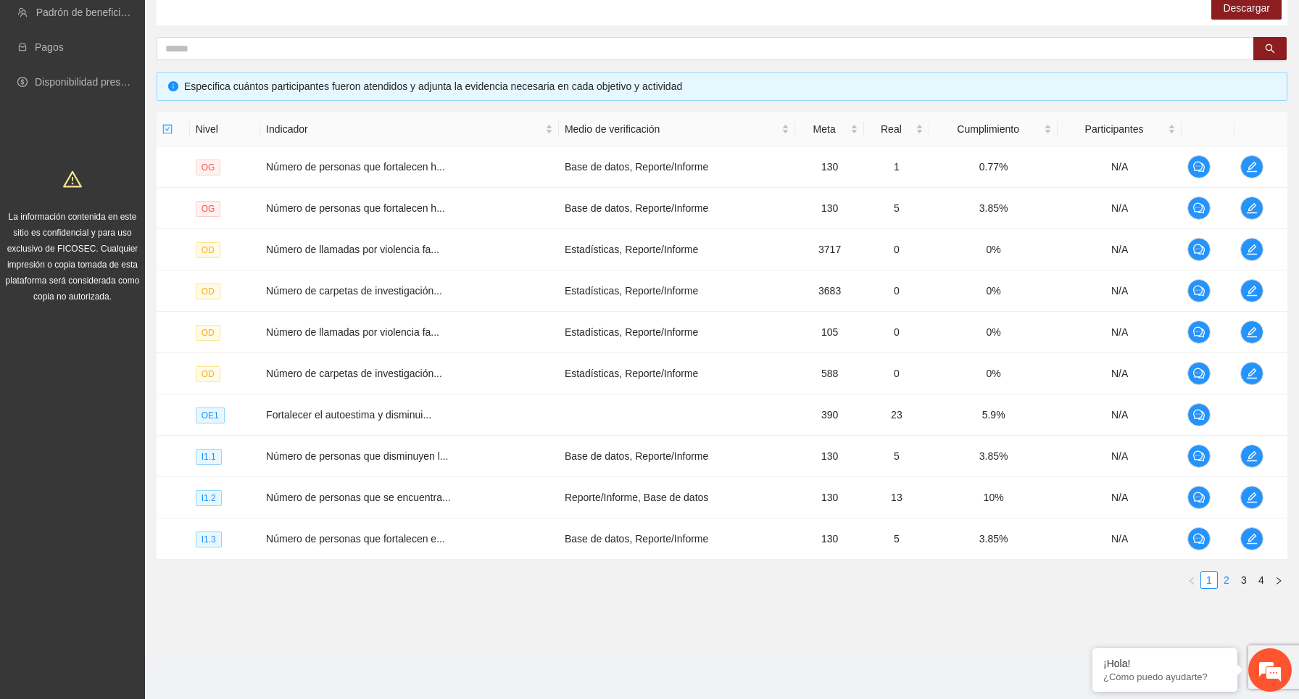
click at [1228, 578] on link "2" at bounding box center [1226, 580] width 16 height 16
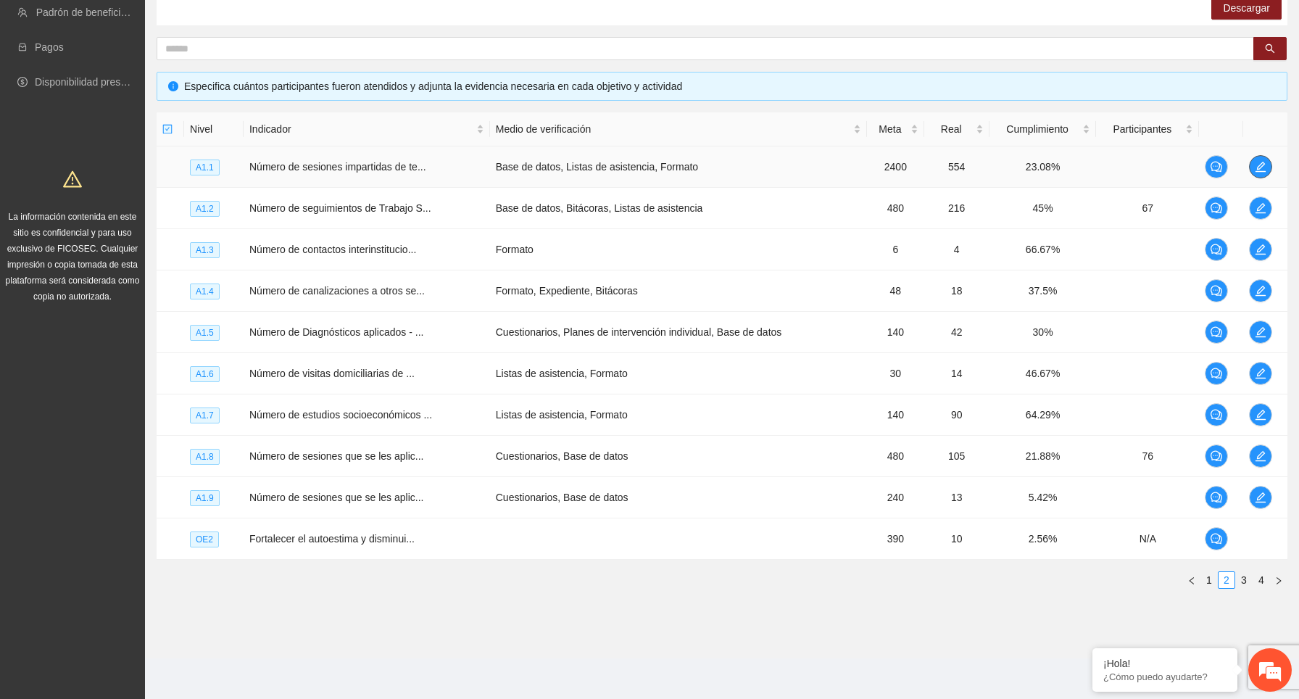
click at [1268, 170] on span "edit" at bounding box center [1261, 167] width 22 height 12
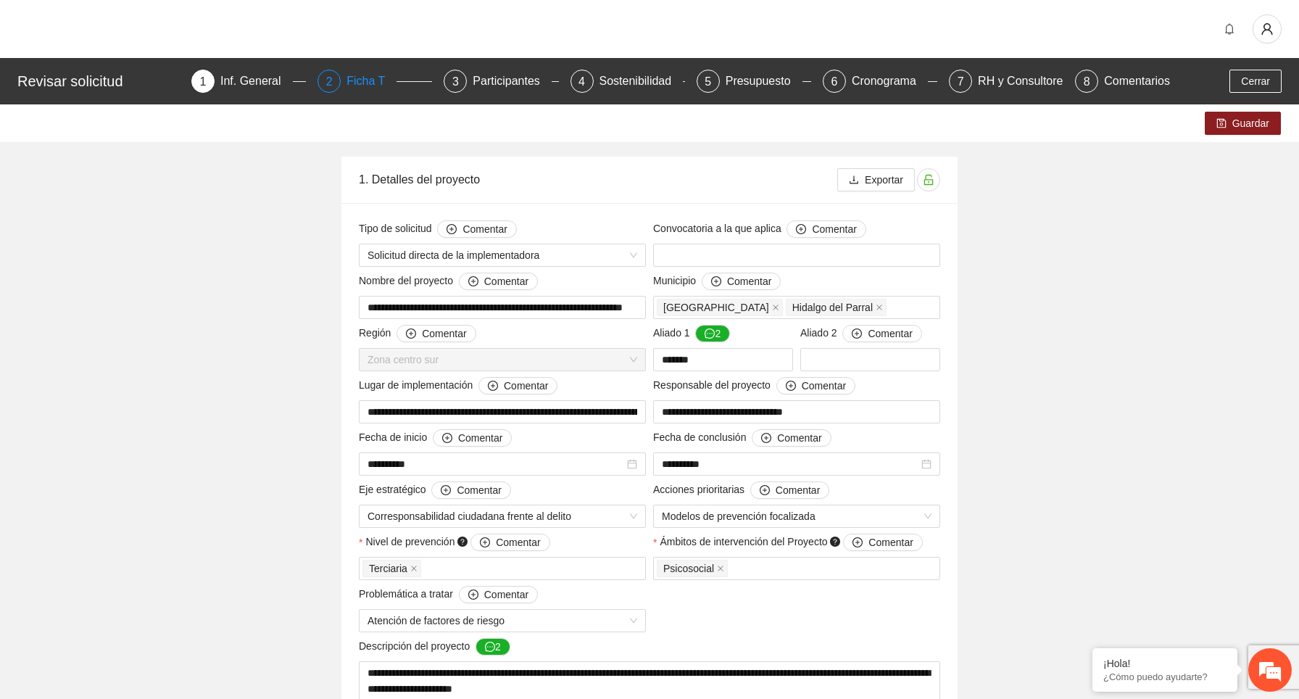
click at [342, 76] on div "2 Ficha T" at bounding box center [374, 81] width 115 height 23
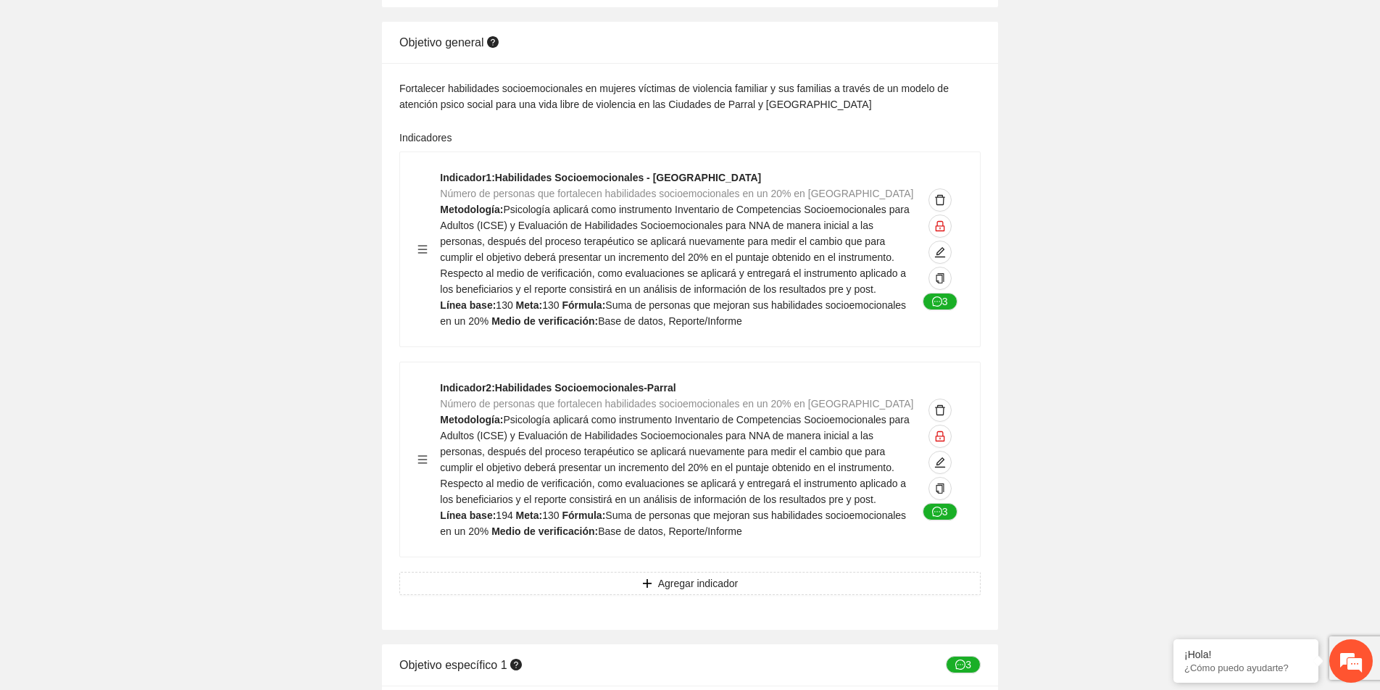
scroll to position [1217, 0]
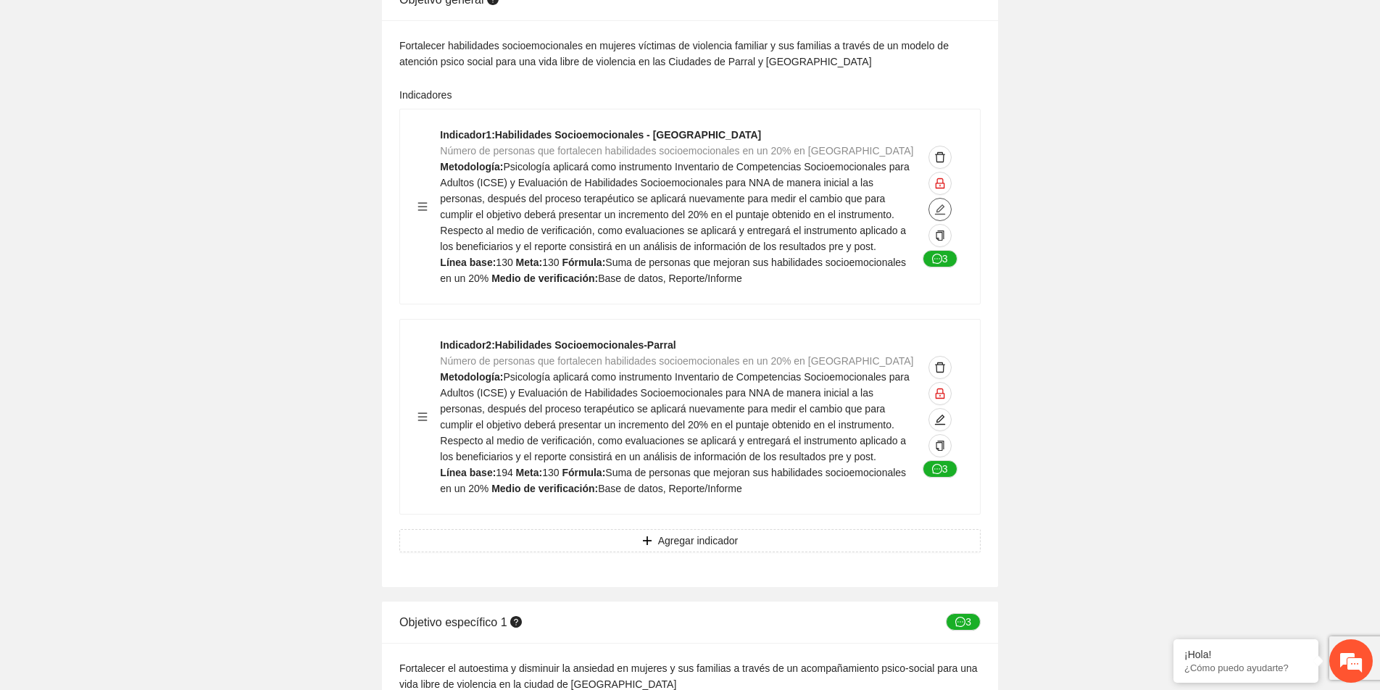
click at [939, 207] on icon "edit" at bounding box center [940, 209] width 10 height 10
type textarea "***"
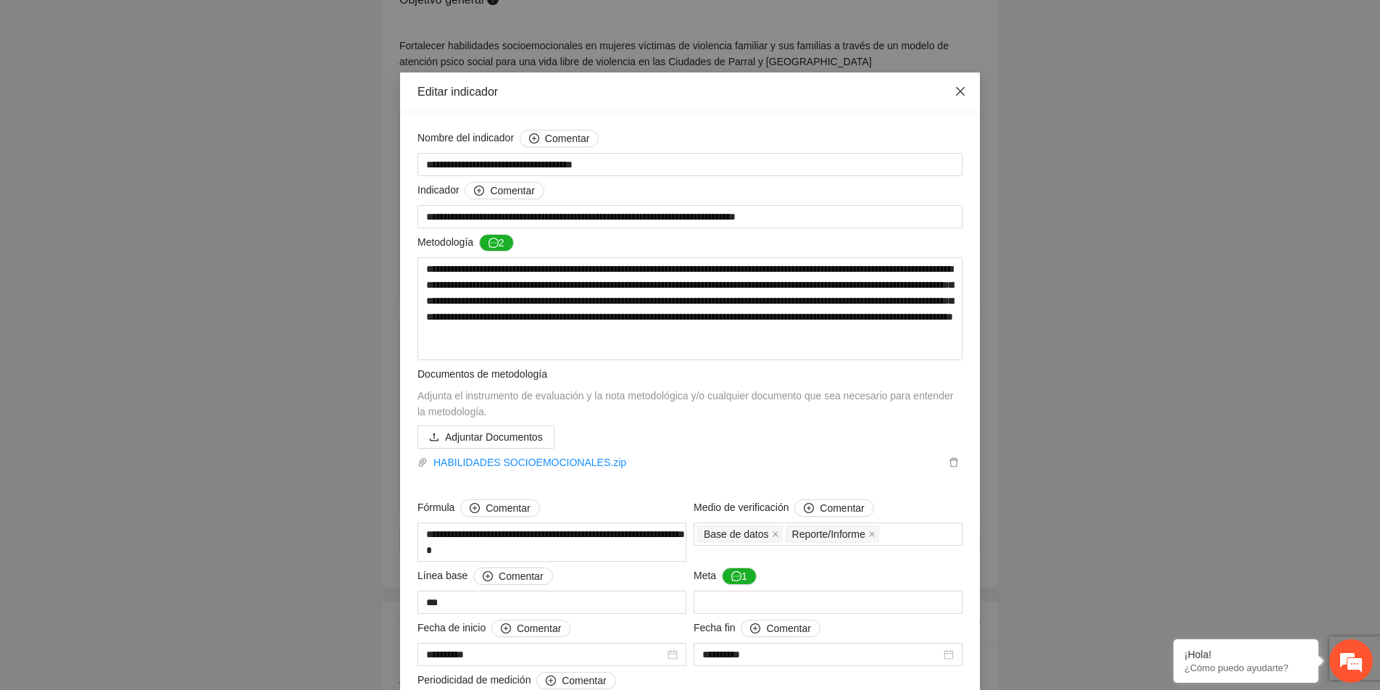
click at [963, 97] on icon "close" at bounding box center [961, 92] width 12 height 12
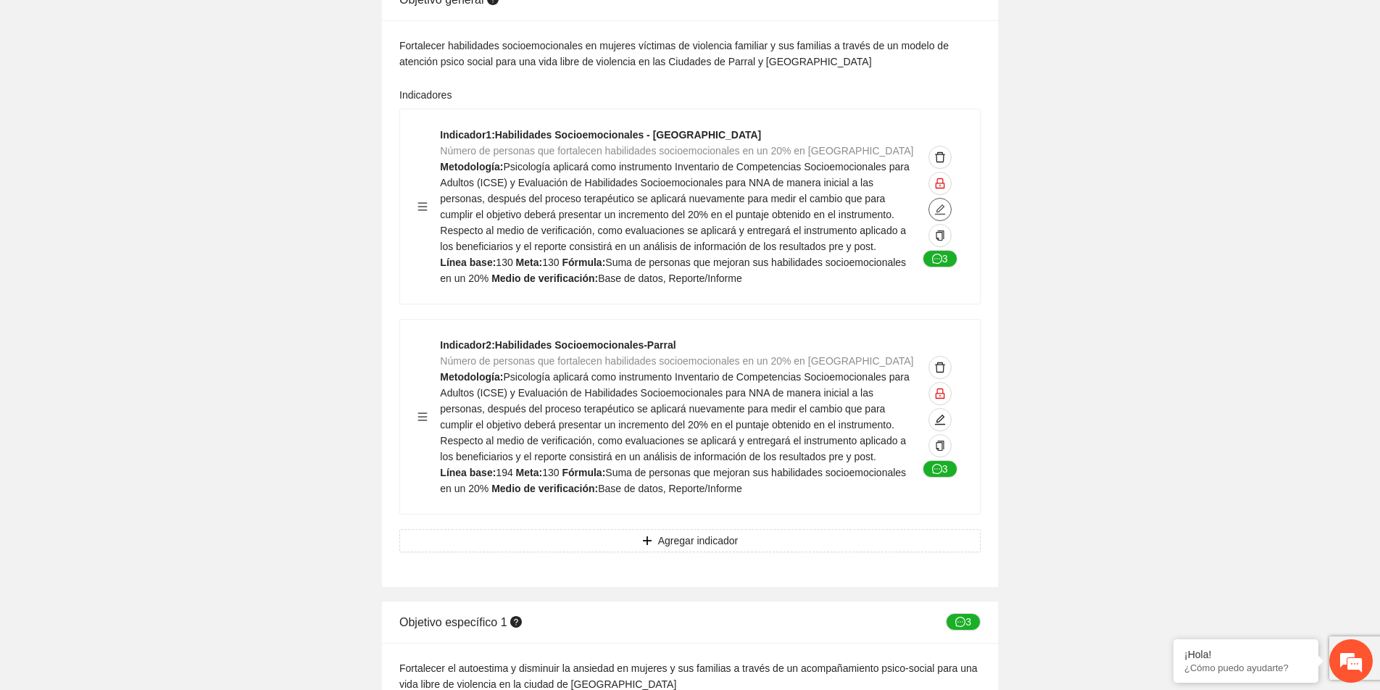
click at [936, 209] on icon "edit" at bounding box center [940, 210] width 12 height 12
type textarea "***"
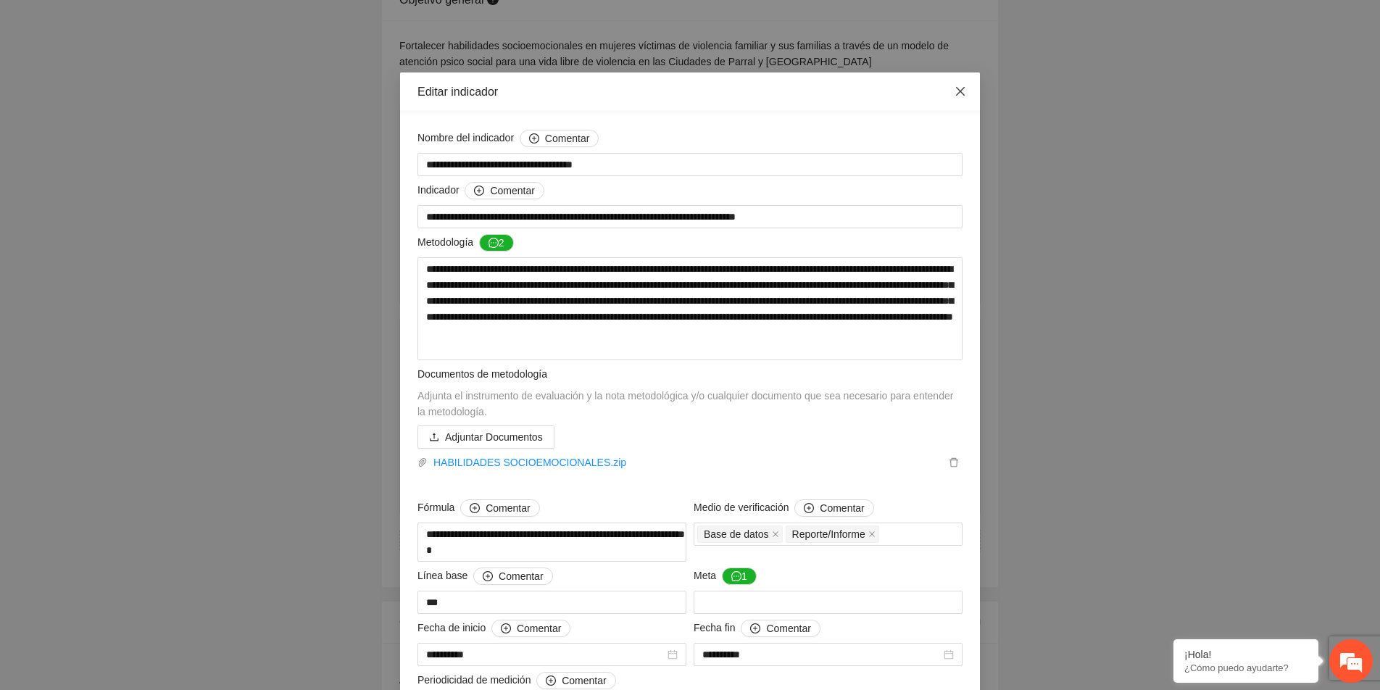
click at [961, 91] on icon "close" at bounding box center [960, 91] width 9 height 9
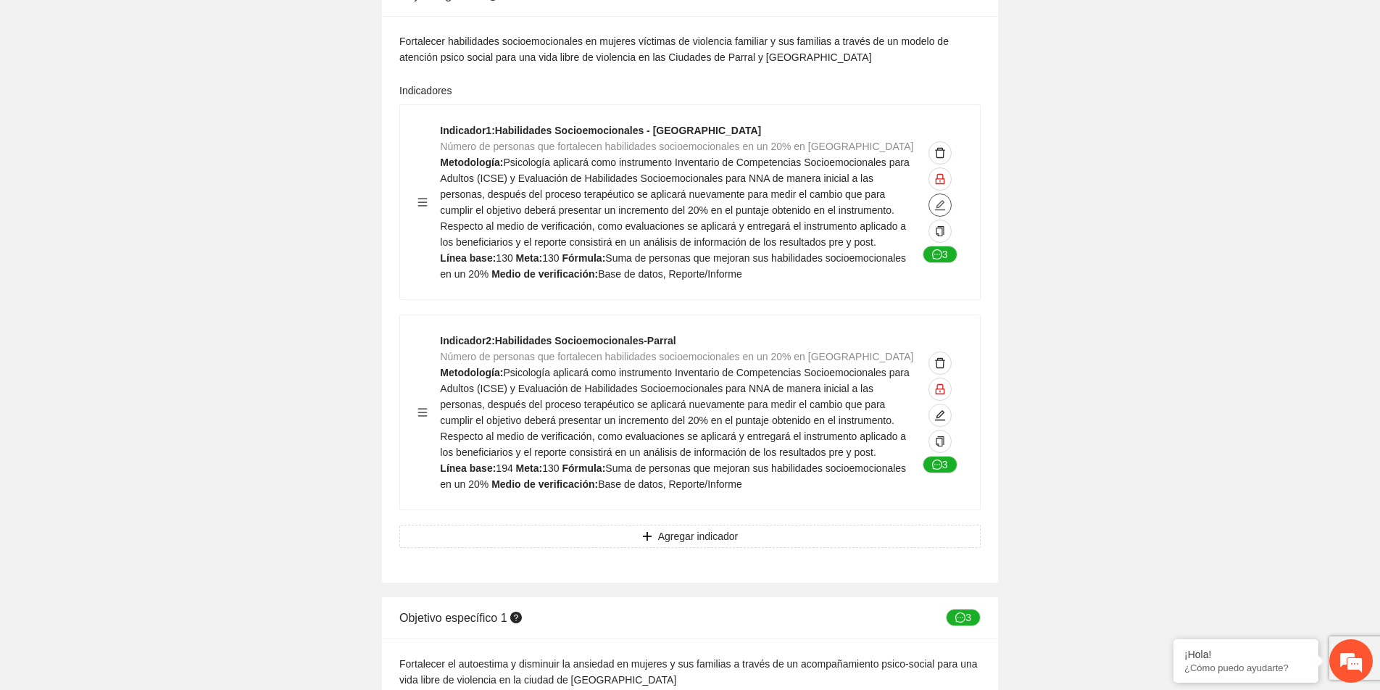
scroll to position [0, 0]
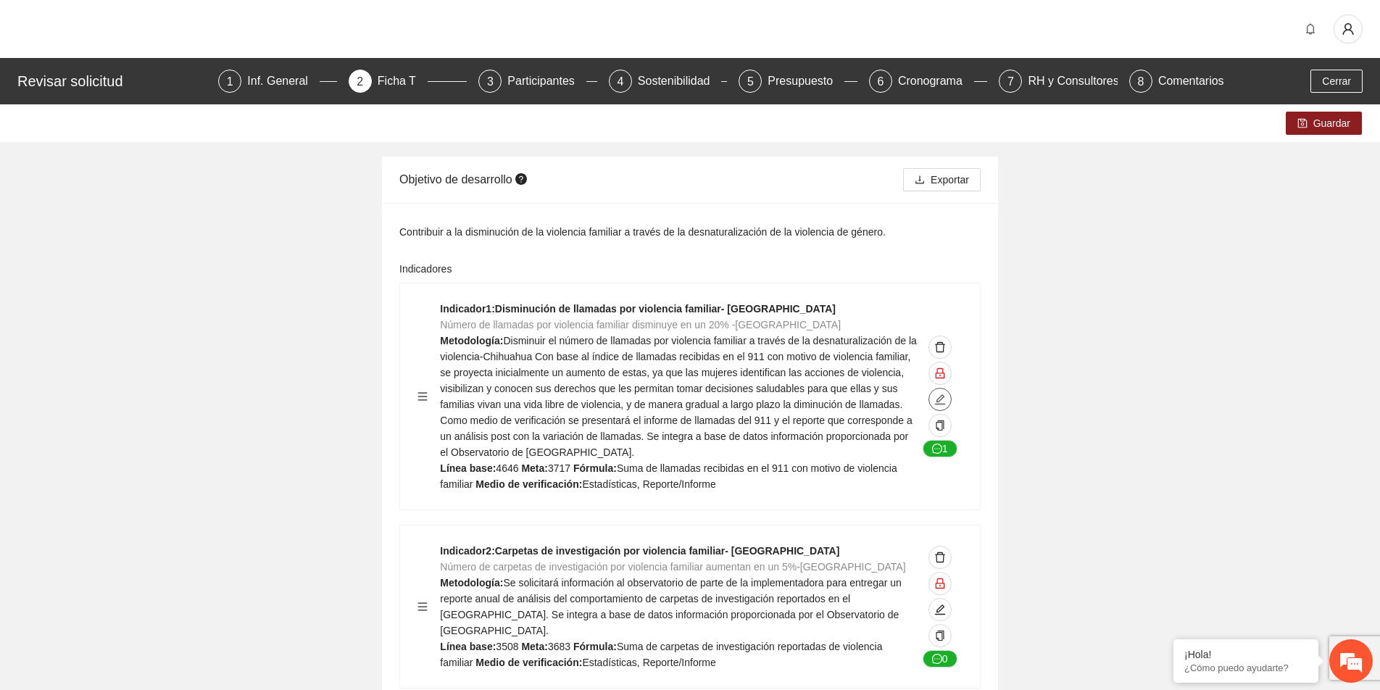
click at [943, 400] on icon "edit" at bounding box center [940, 400] width 12 height 12
type textarea "****"
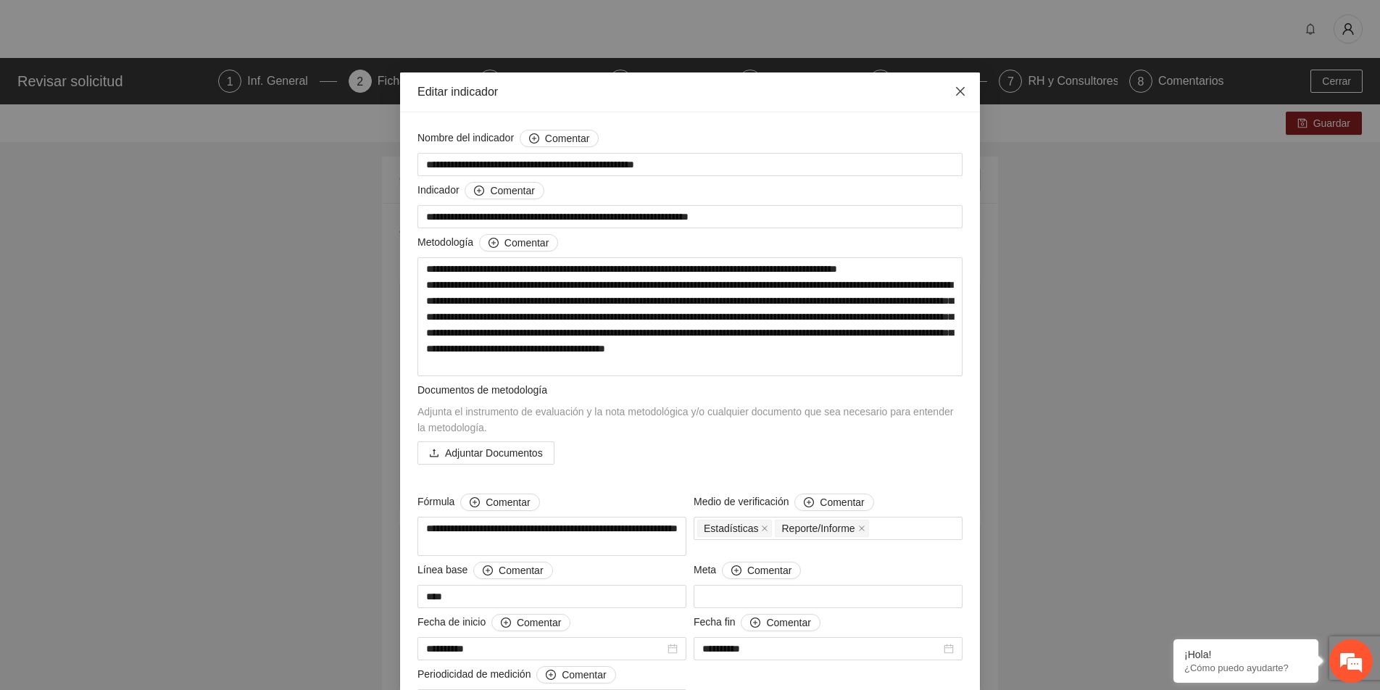
click at [960, 86] on icon "close" at bounding box center [961, 92] width 12 height 12
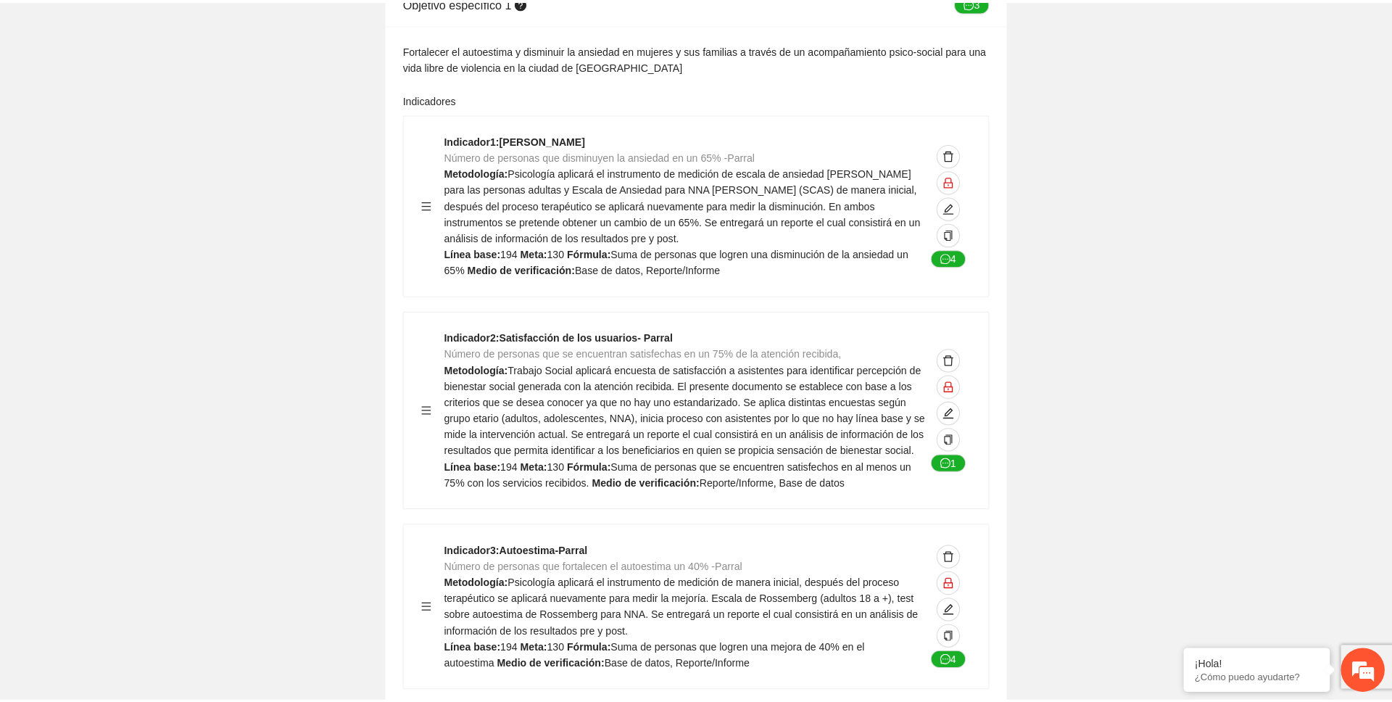
scroll to position [1843, 0]
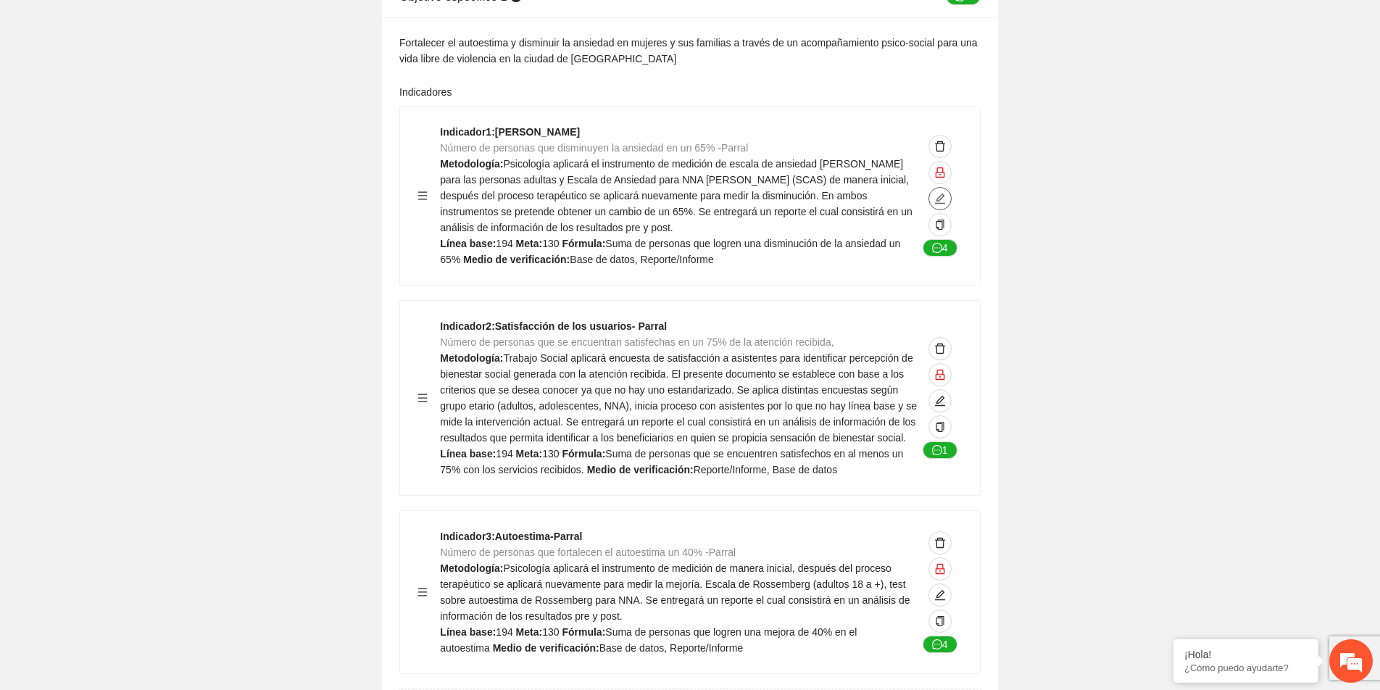
click at [942, 196] on icon "edit" at bounding box center [940, 199] width 10 height 10
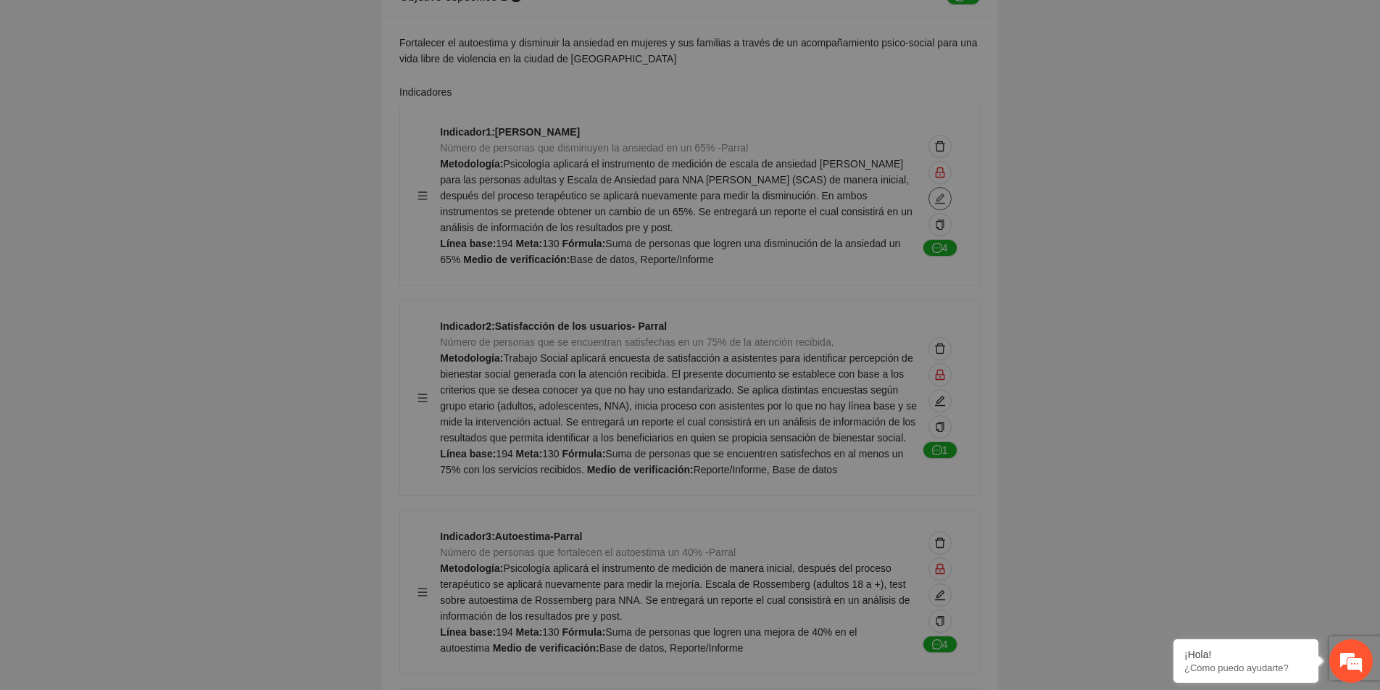
type textarea "***"
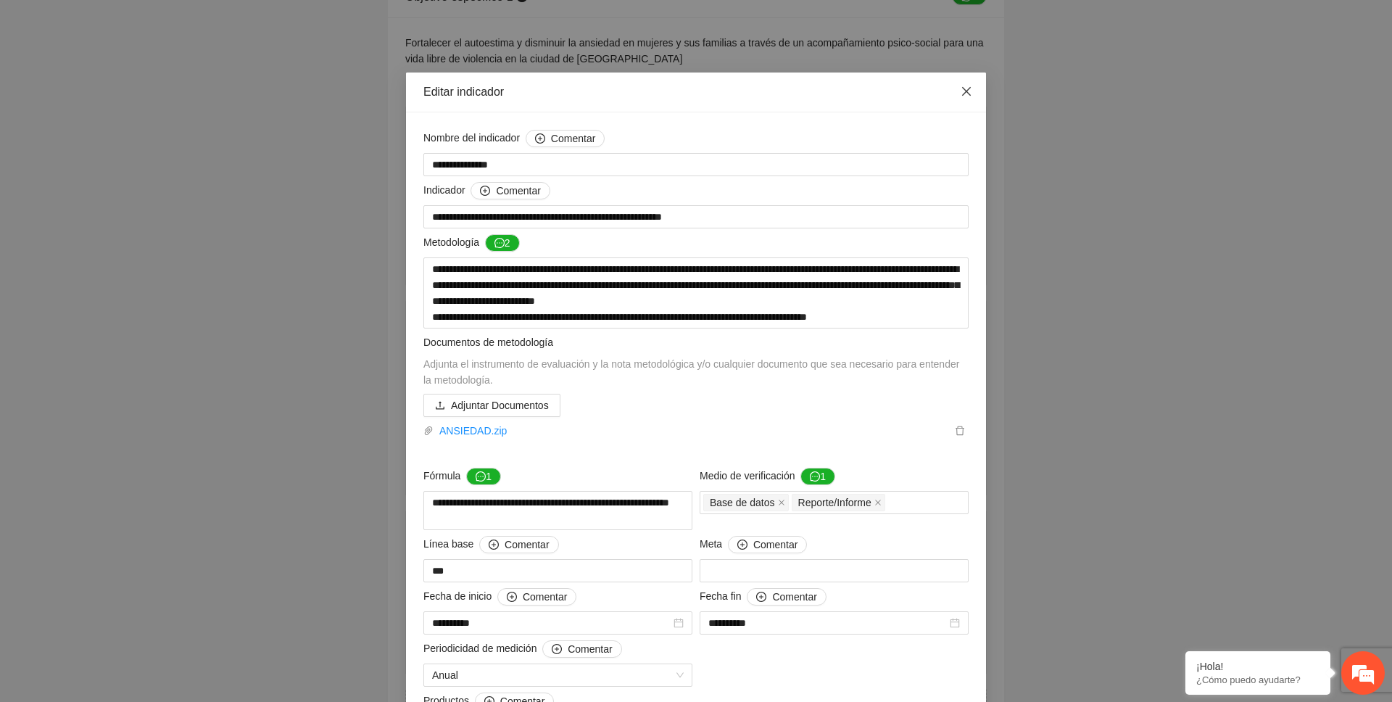
click at [963, 89] on icon "close" at bounding box center [966, 92] width 12 height 12
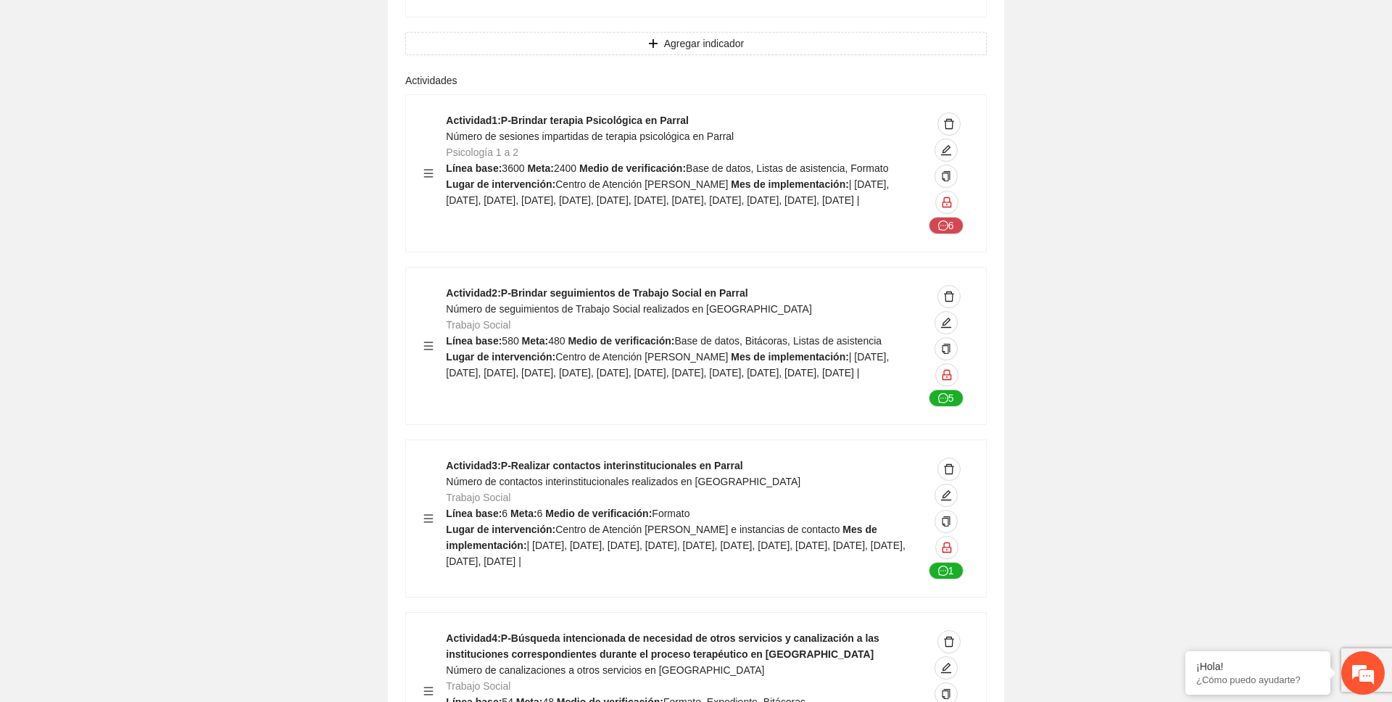
scroll to position [2485, 0]
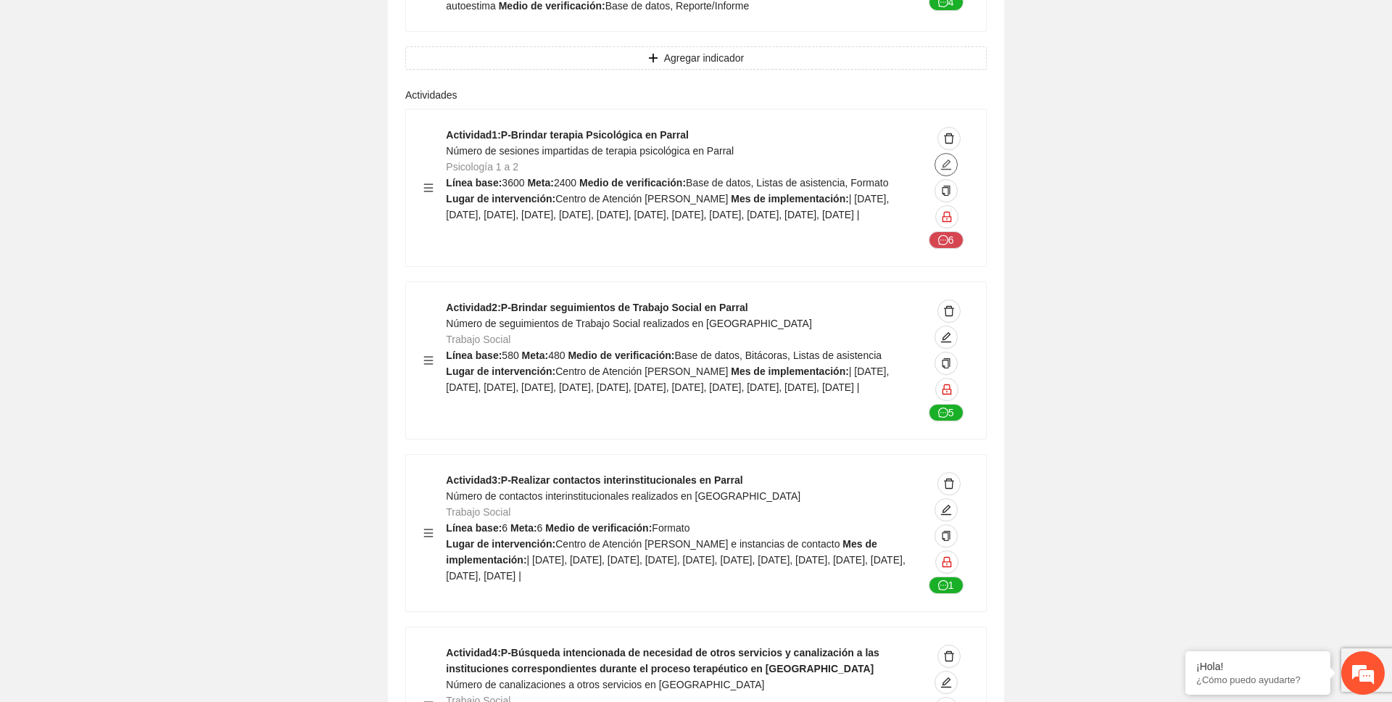
click at [947, 170] on icon "edit" at bounding box center [946, 165] width 12 height 12
type textarea "**********"
type input "**********"
